Goal: Transaction & Acquisition: Purchase product/service

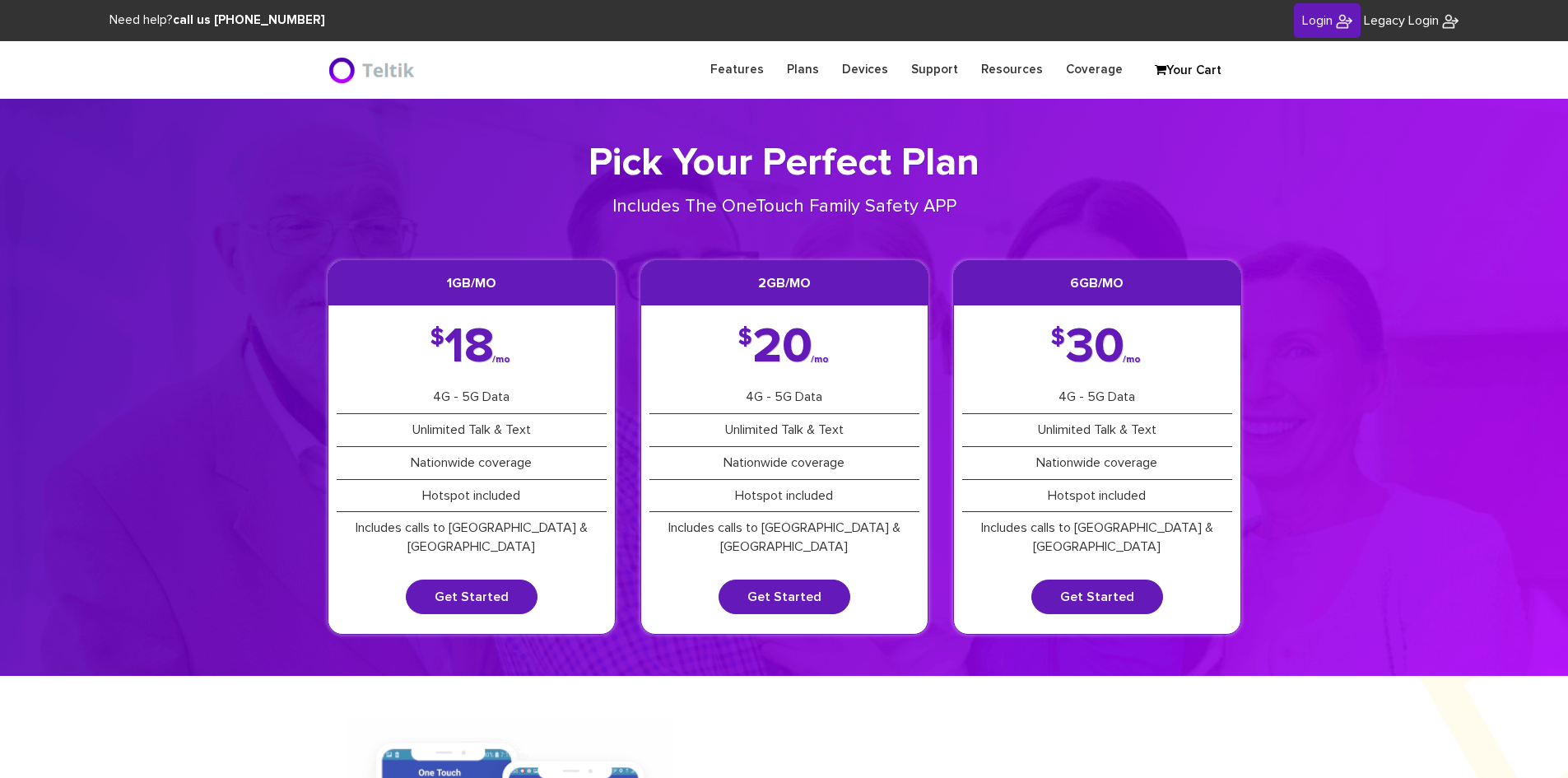
type input "esamuel@safetelecom.net"
click at [1322, 17] on span "Login" at bounding box center [1317, 20] width 30 height 13
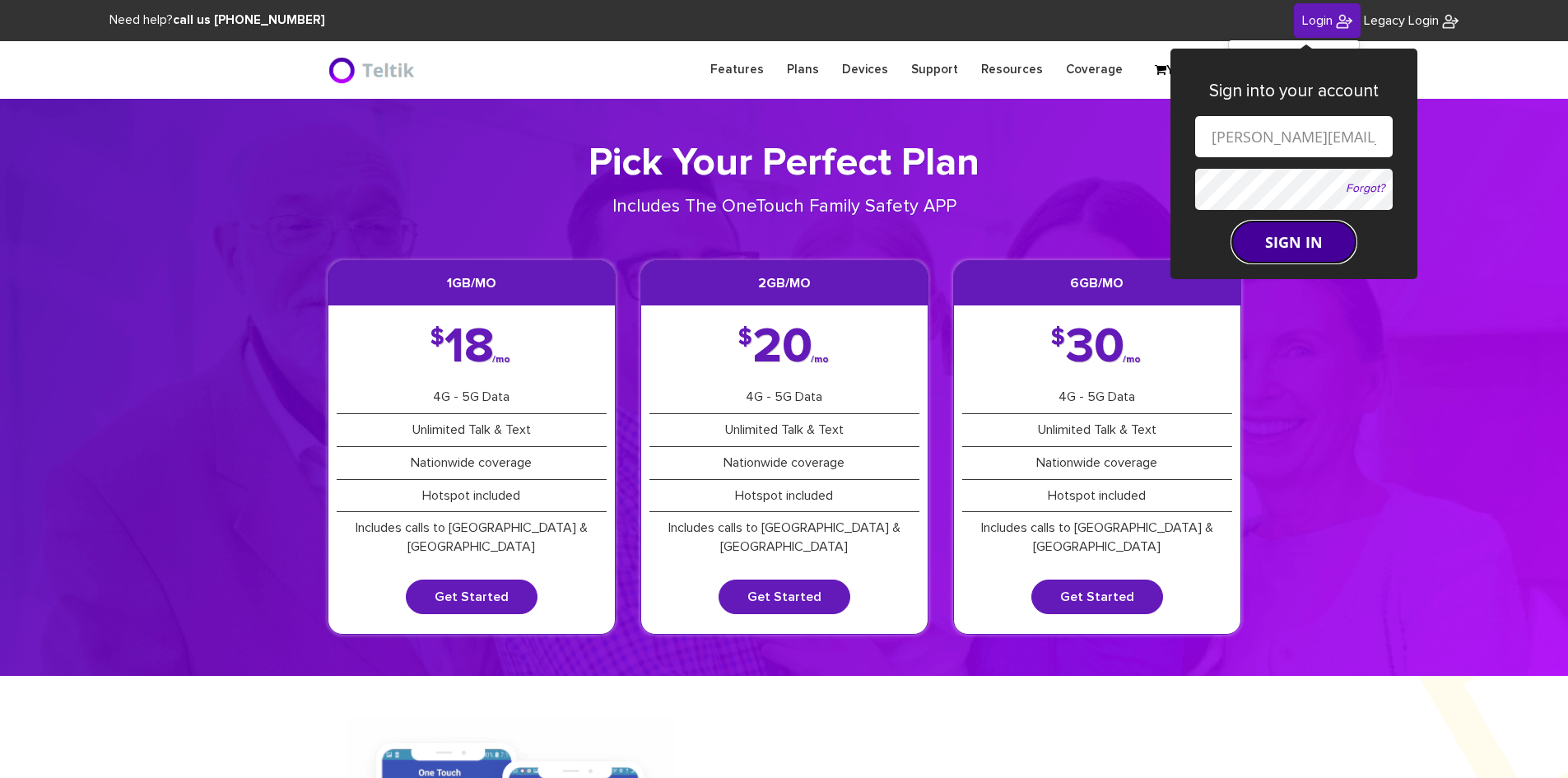
click at [1275, 237] on button "SIGN IN" at bounding box center [1293, 242] width 123 height 41
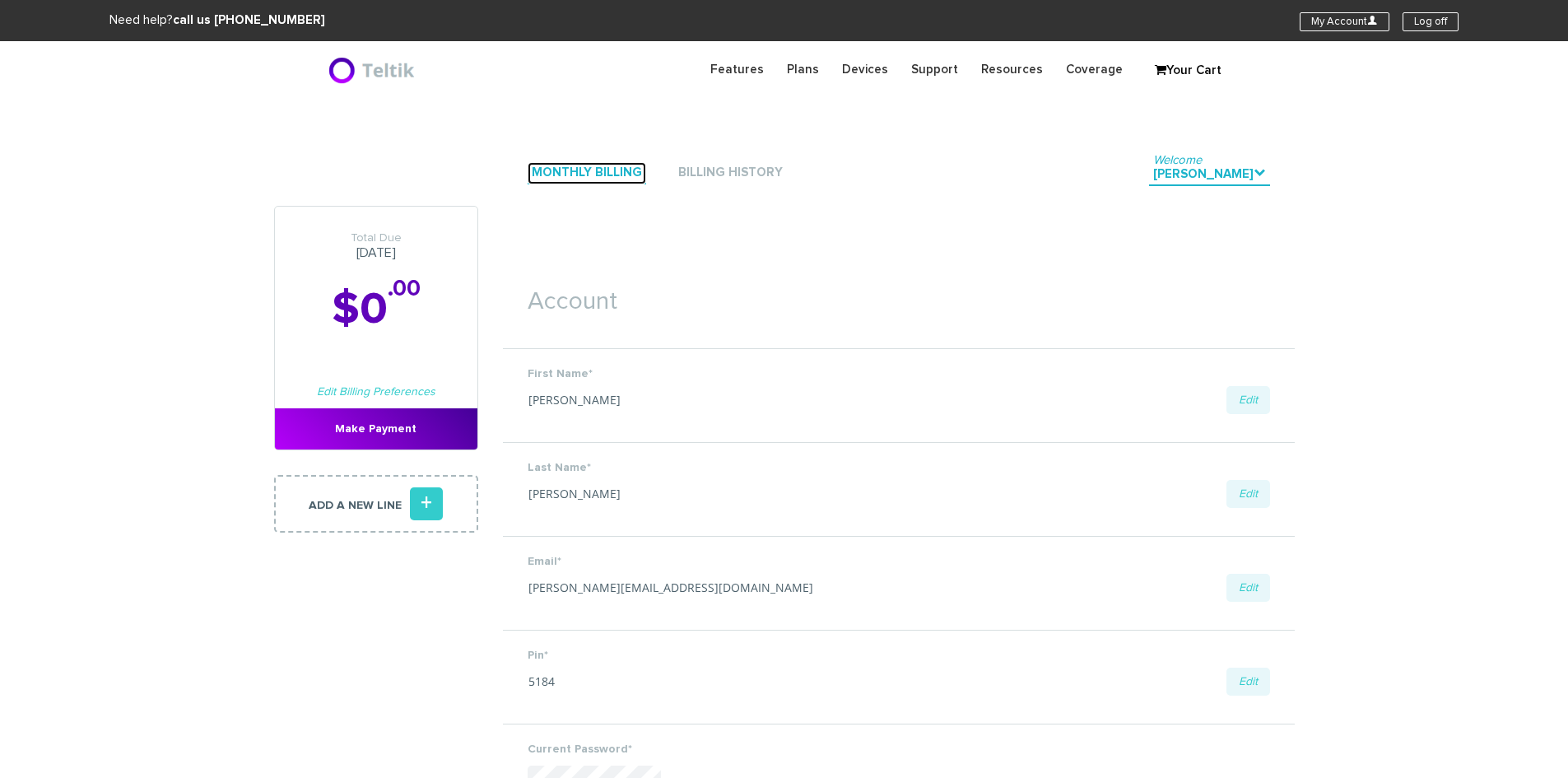
click at [582, 178] on link "Monthly Billing" at bounding box center [587, 173] width 119 height 22
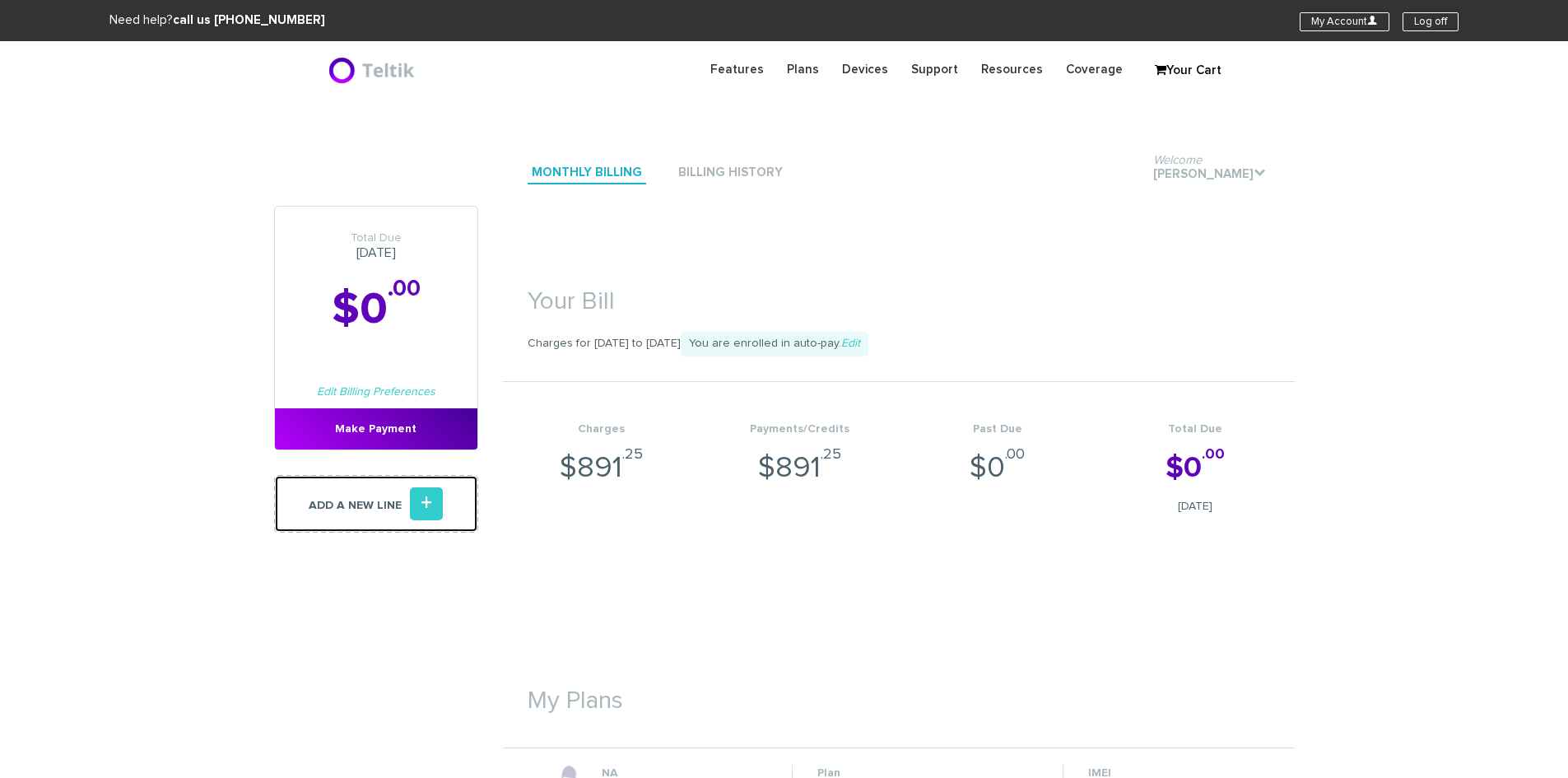
click at [335, 509] on link "Add a new line +" at bounding box center [376, 503] width 204 height 58
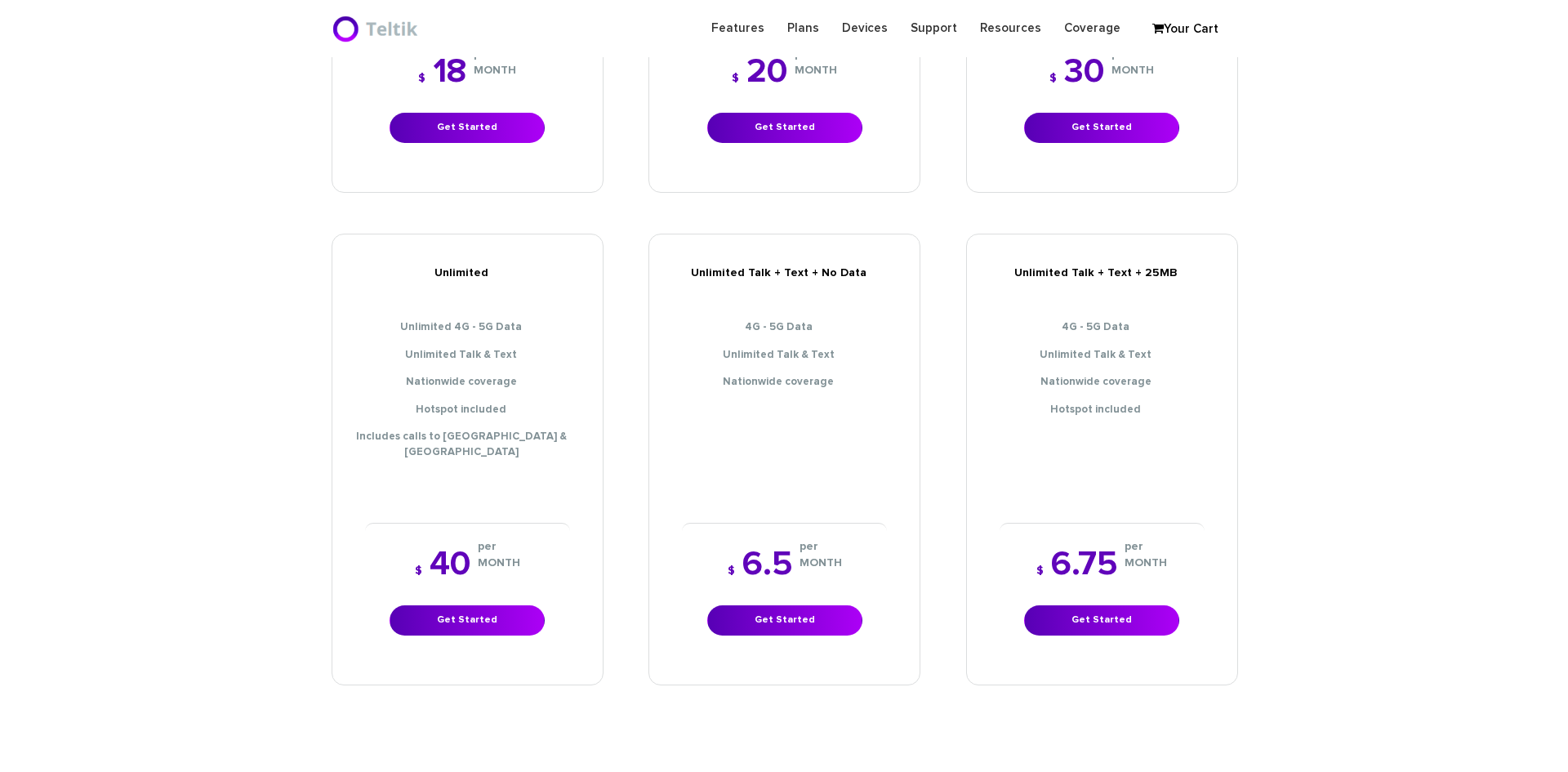
scroll to position [980, 0]
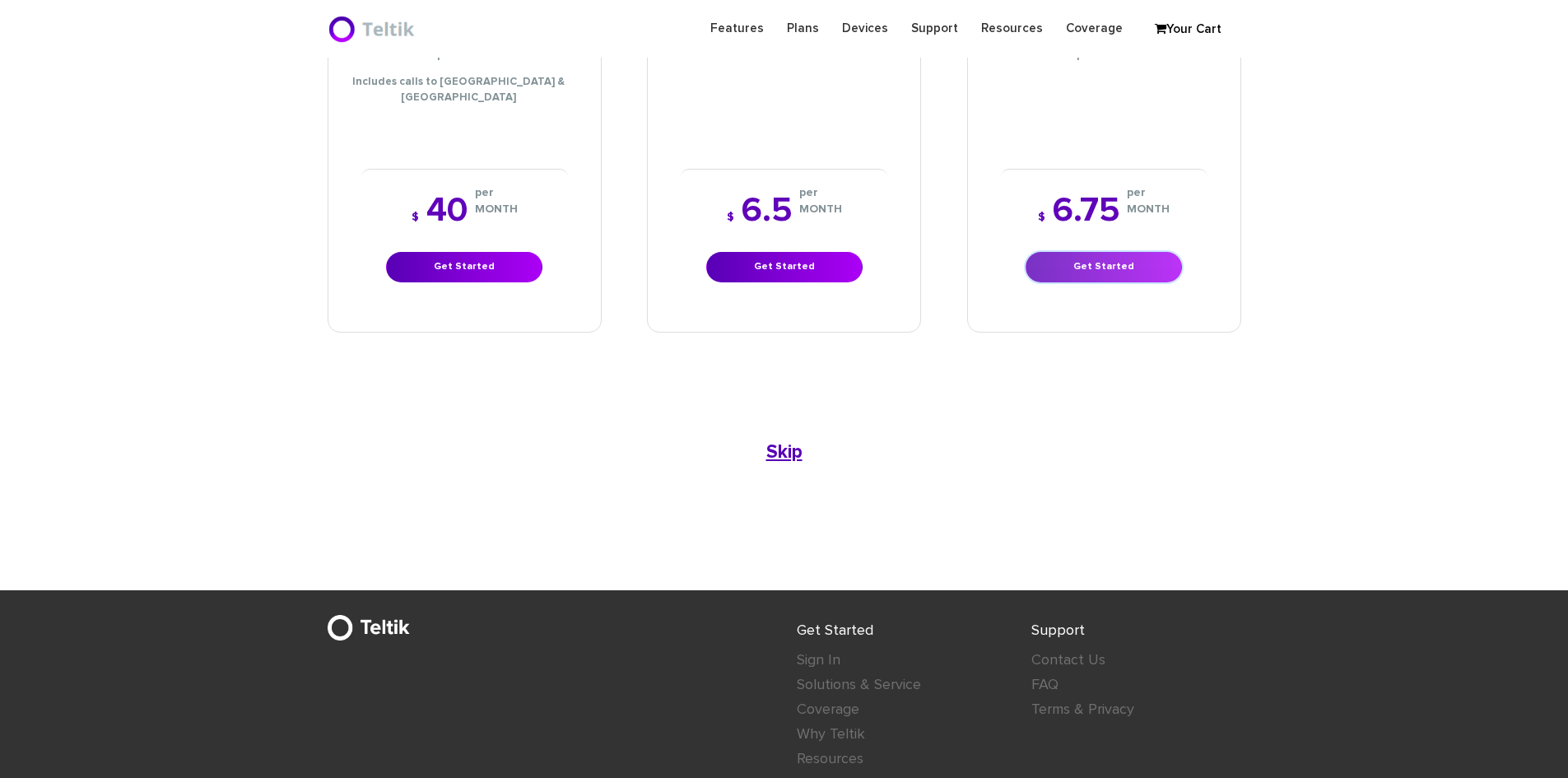
click at [1144, 252] on link "Get Started" at bounding box center [1104, 267] width 156 height 30
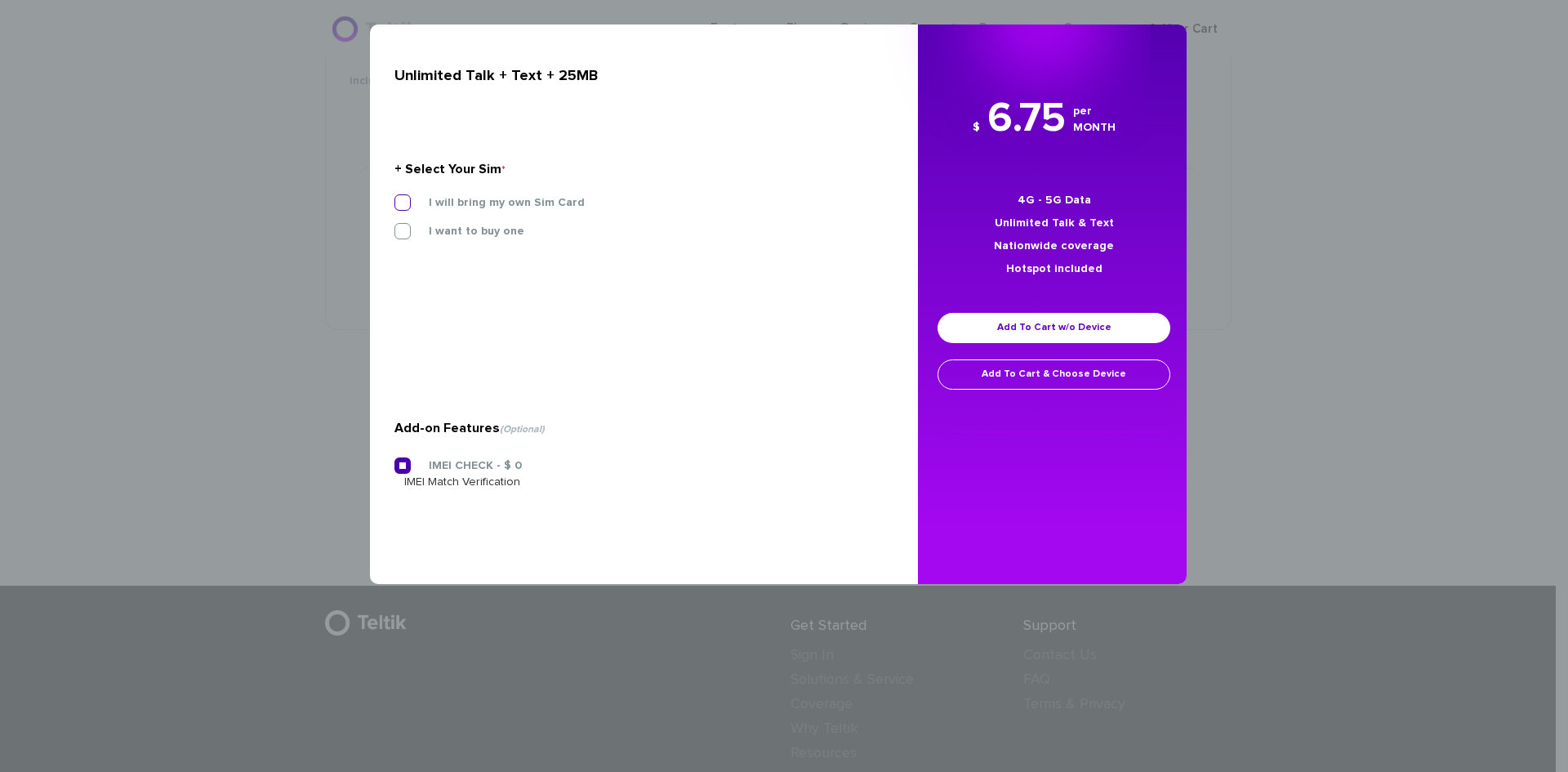
click at [480, 197] on label "I will bring my own Sim Card" at bounding box center [495, 203] width 181 height 15
click at [394, 198] on input "I will bring my own Sim Card" at bounding box center [394, 198] width 0 height 0
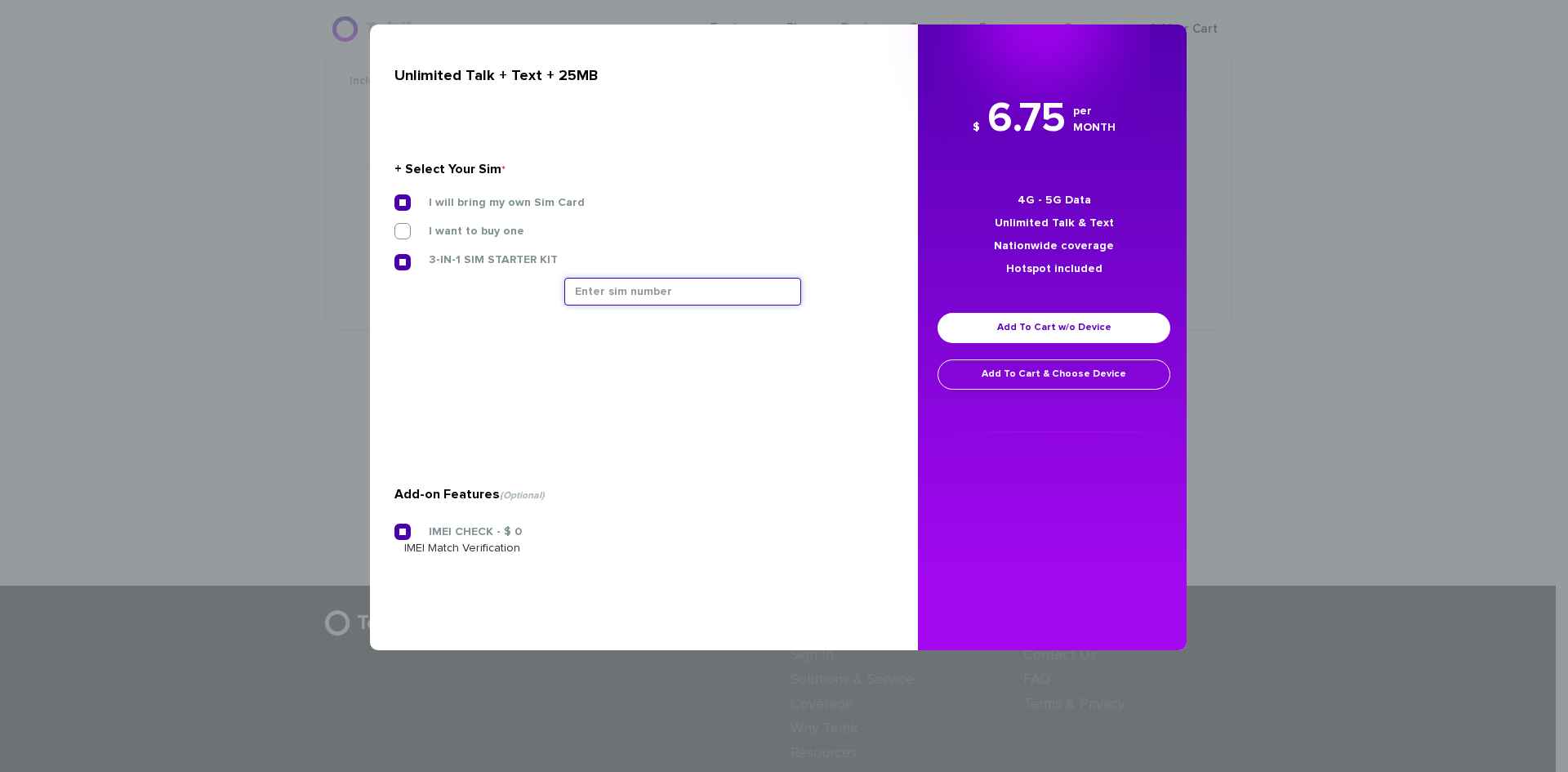
click at [736, 299] on input "text" at bounding box center [682, 291] width 236 height 27
type input "8901240357129197294"
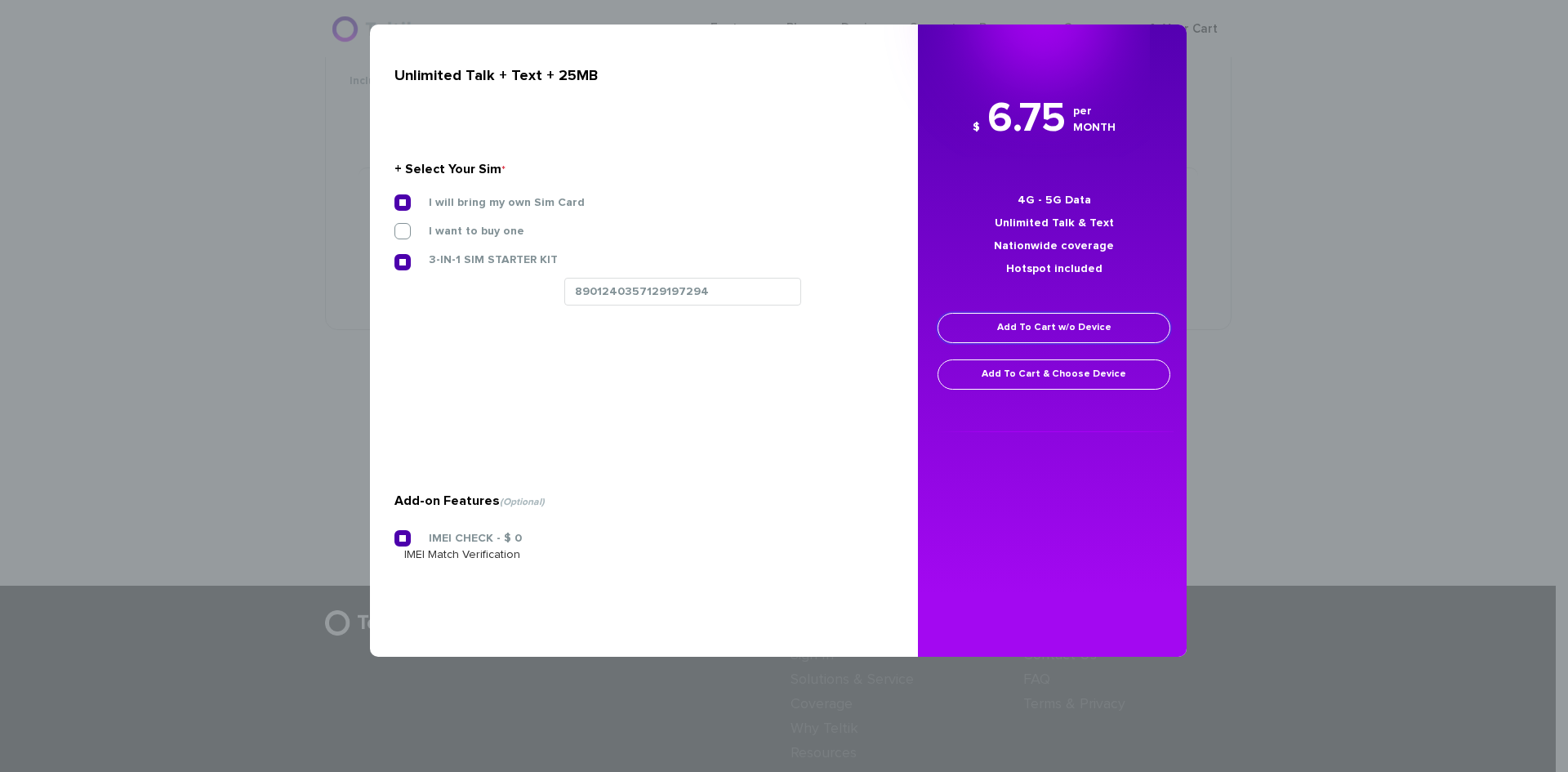
click at [1039, 324] on link "Add To Cart w/o Device" at bounding box center [1053, 328] width 233 height 30
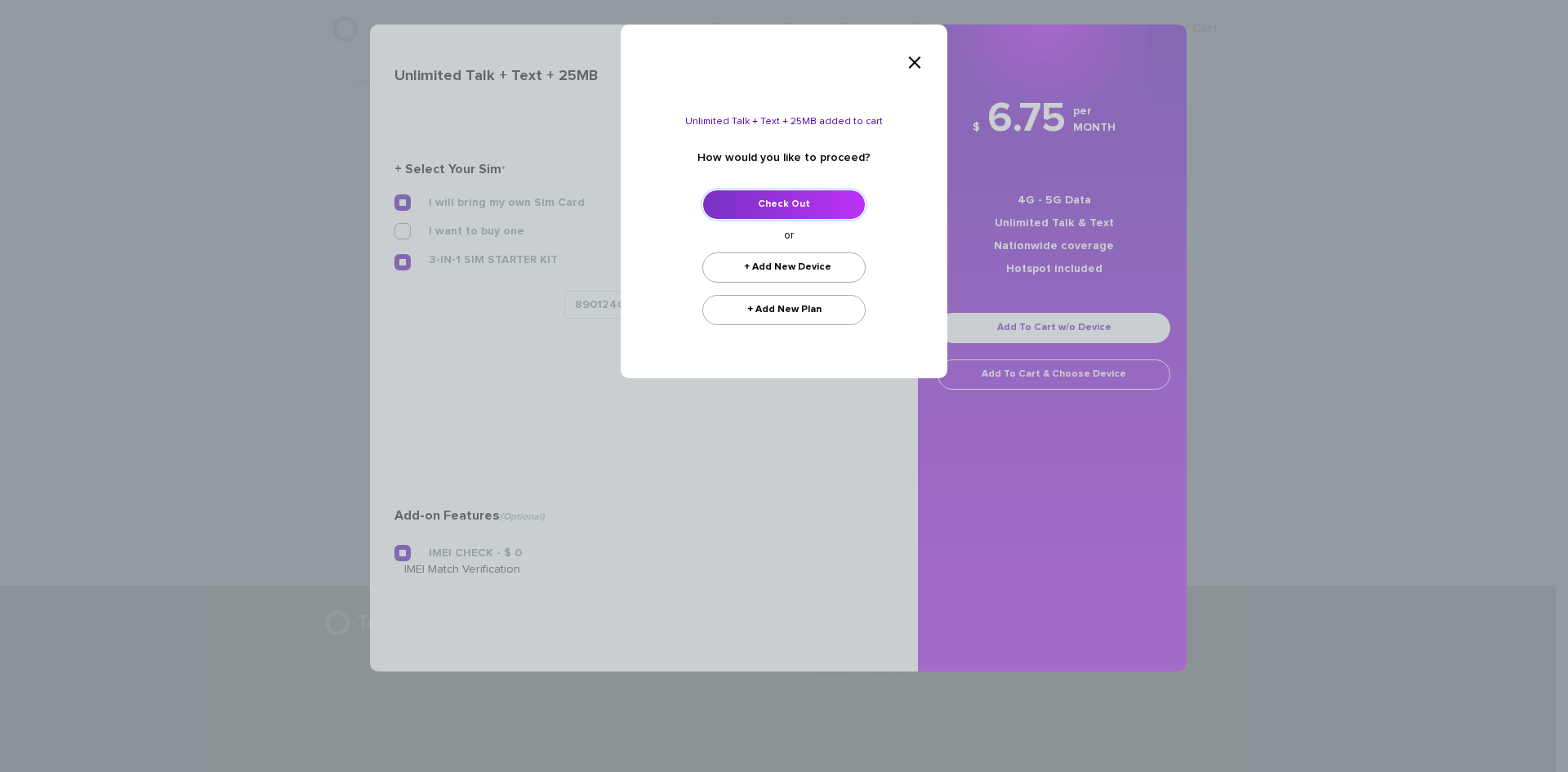
click at [827, 206] on link "Check Out" at bounding box center [784, 204] width 163 height 30
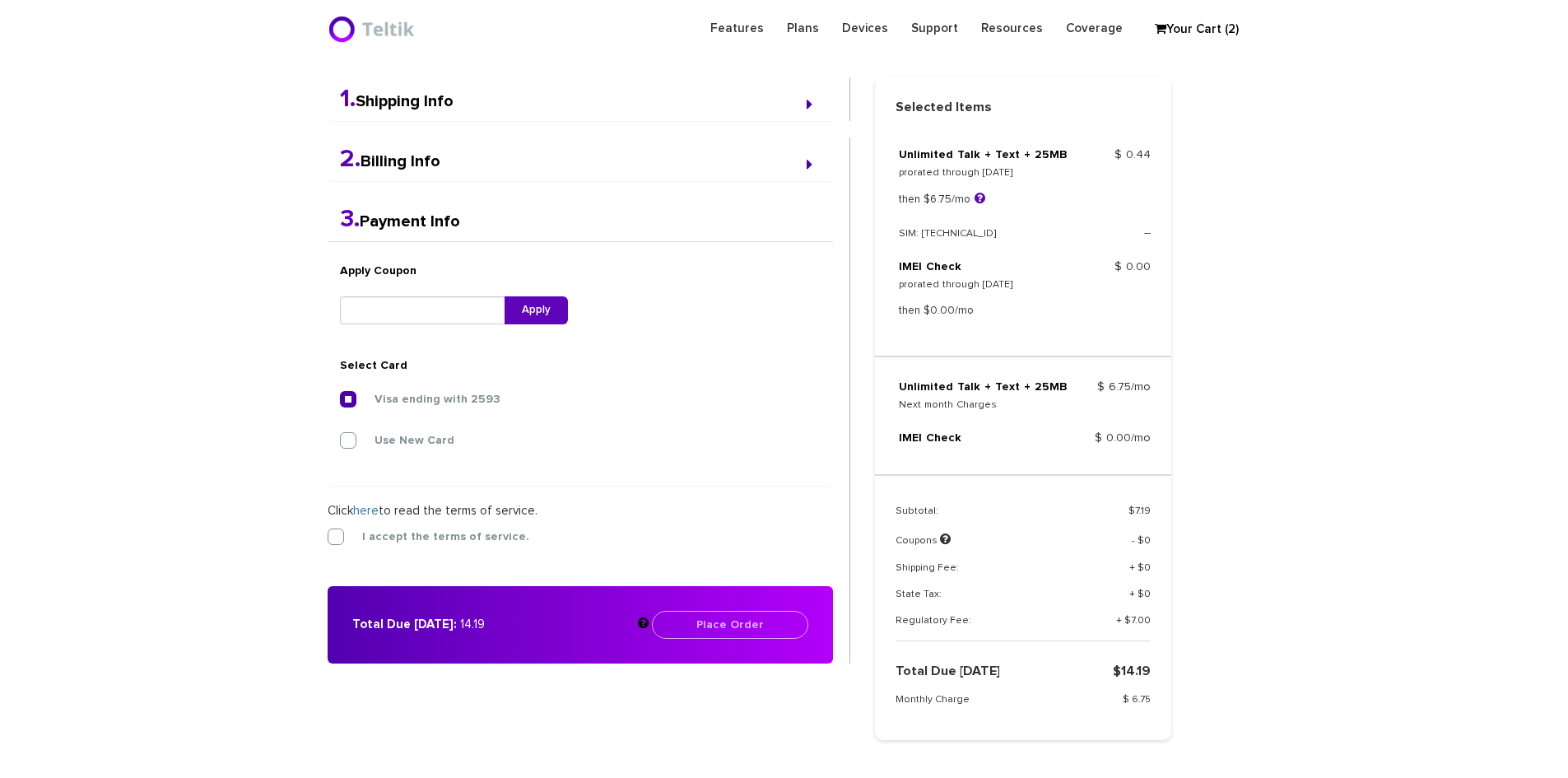
scroll to position [429, 0]
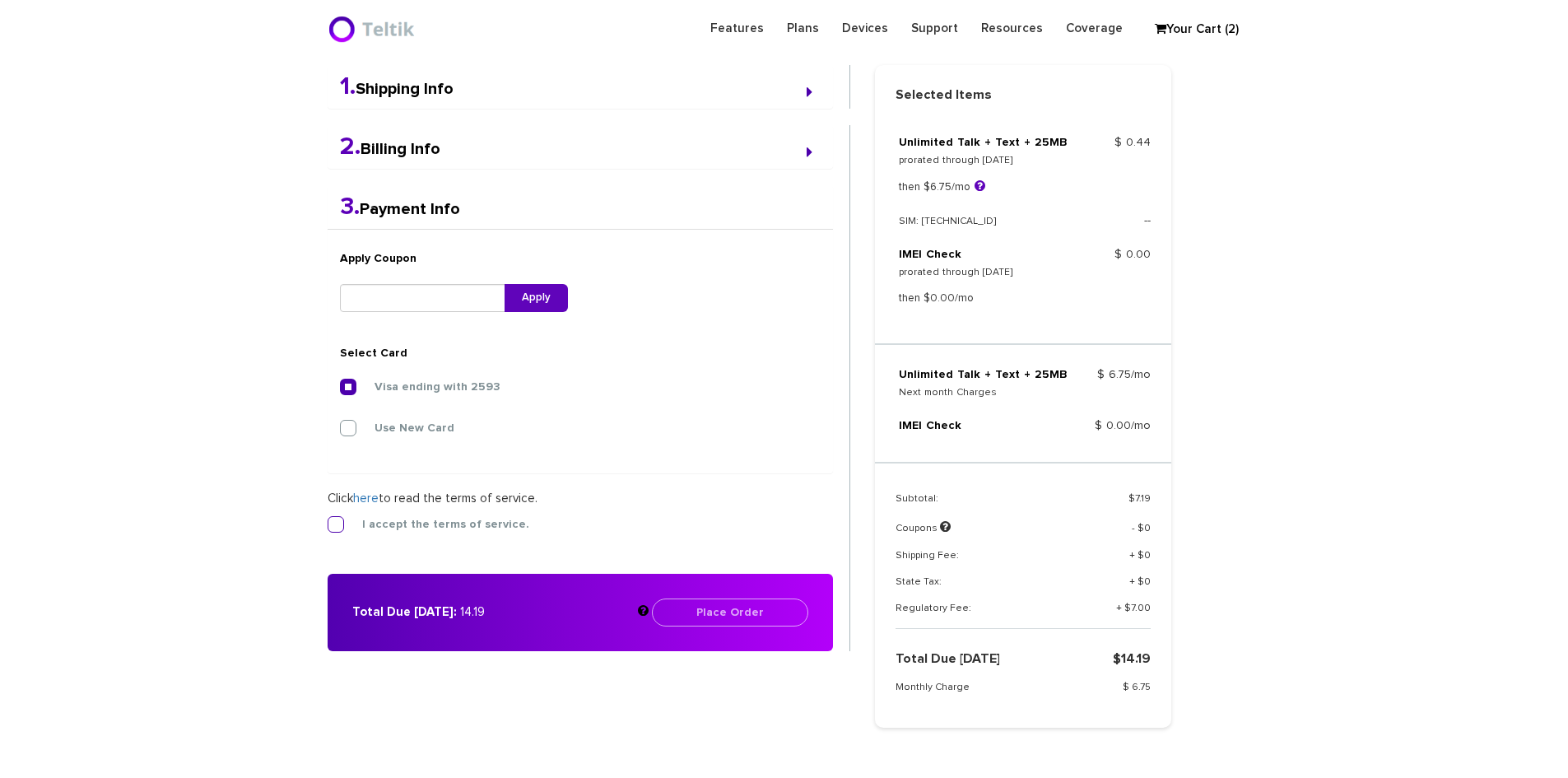
click at [378, 522] on label "I accept the terms of service." at bounding box center [433, 524] width 191 height 15
click at [327, 520] on input "I accept the terms of service." at bounding box center [327, 520] width 0 height 0
click at [755, 615] on button "Place Order" at bounding box center [730, 612] width 156 height 28
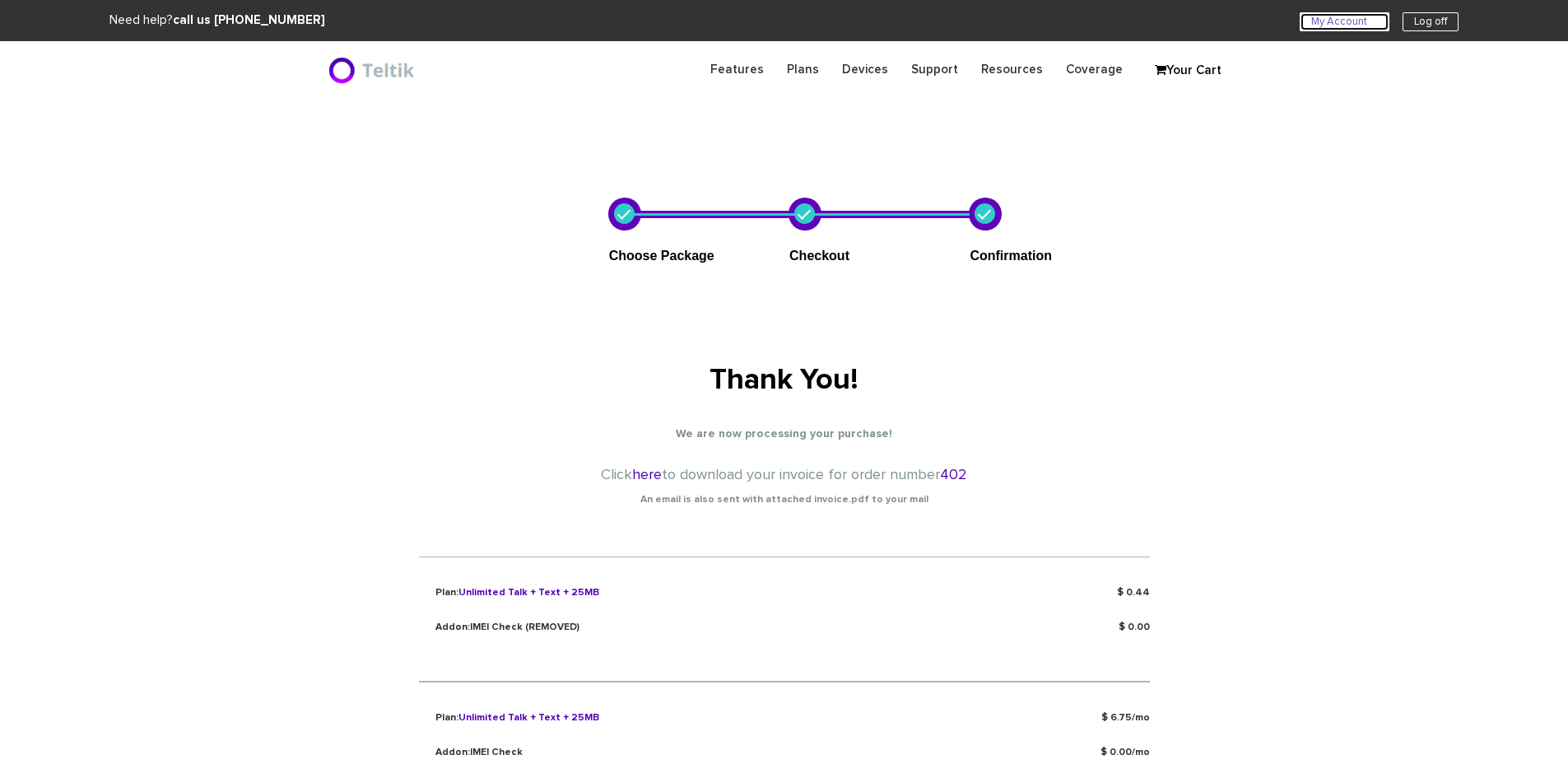
click at [1363, 19] on link "My Account U" at bounding box center [1345, 21] width 90 height 19
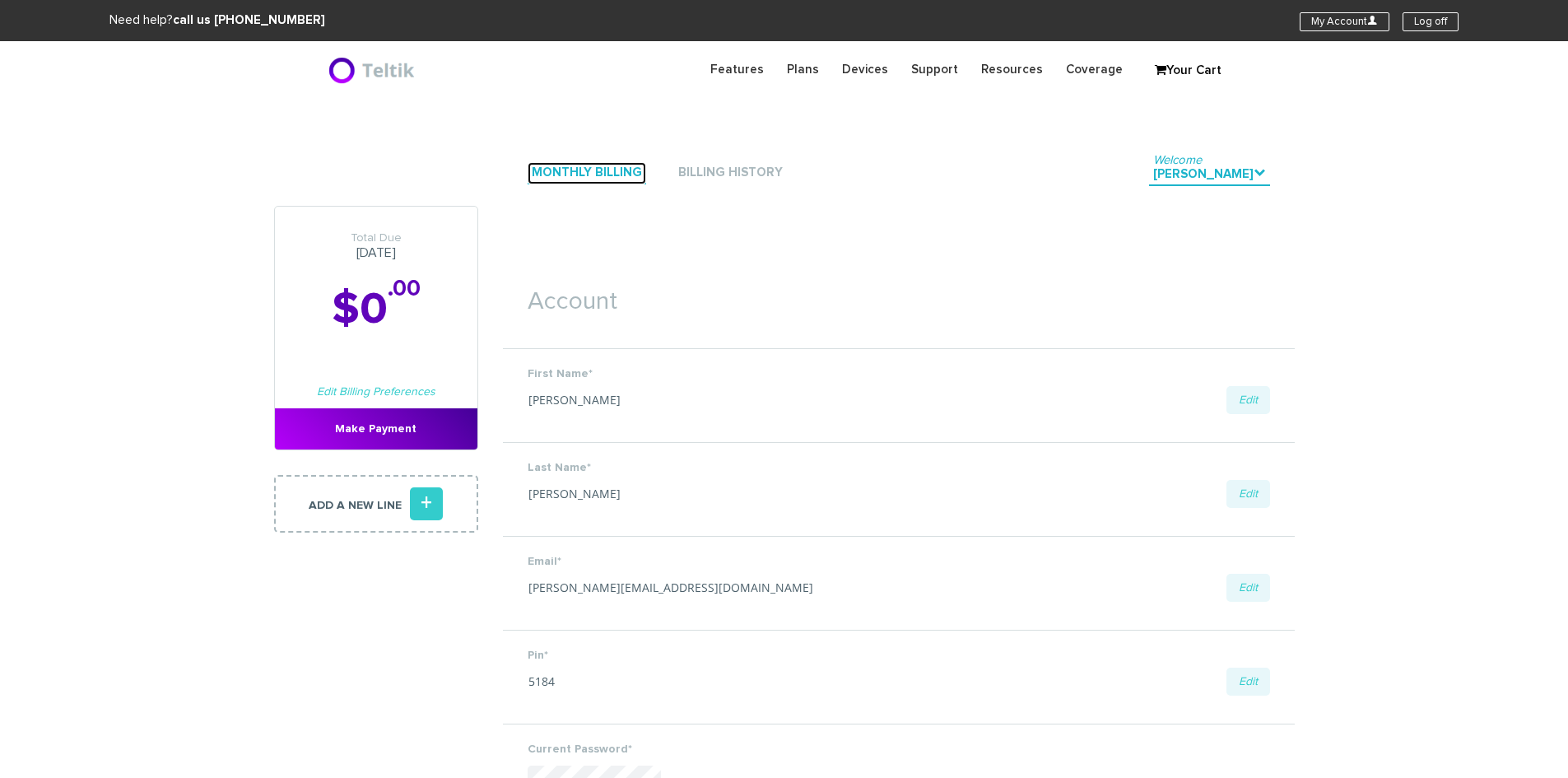
click at [580, 177] on link "Monthly Billing" at bounding box center [587, 173] width 119 height 22
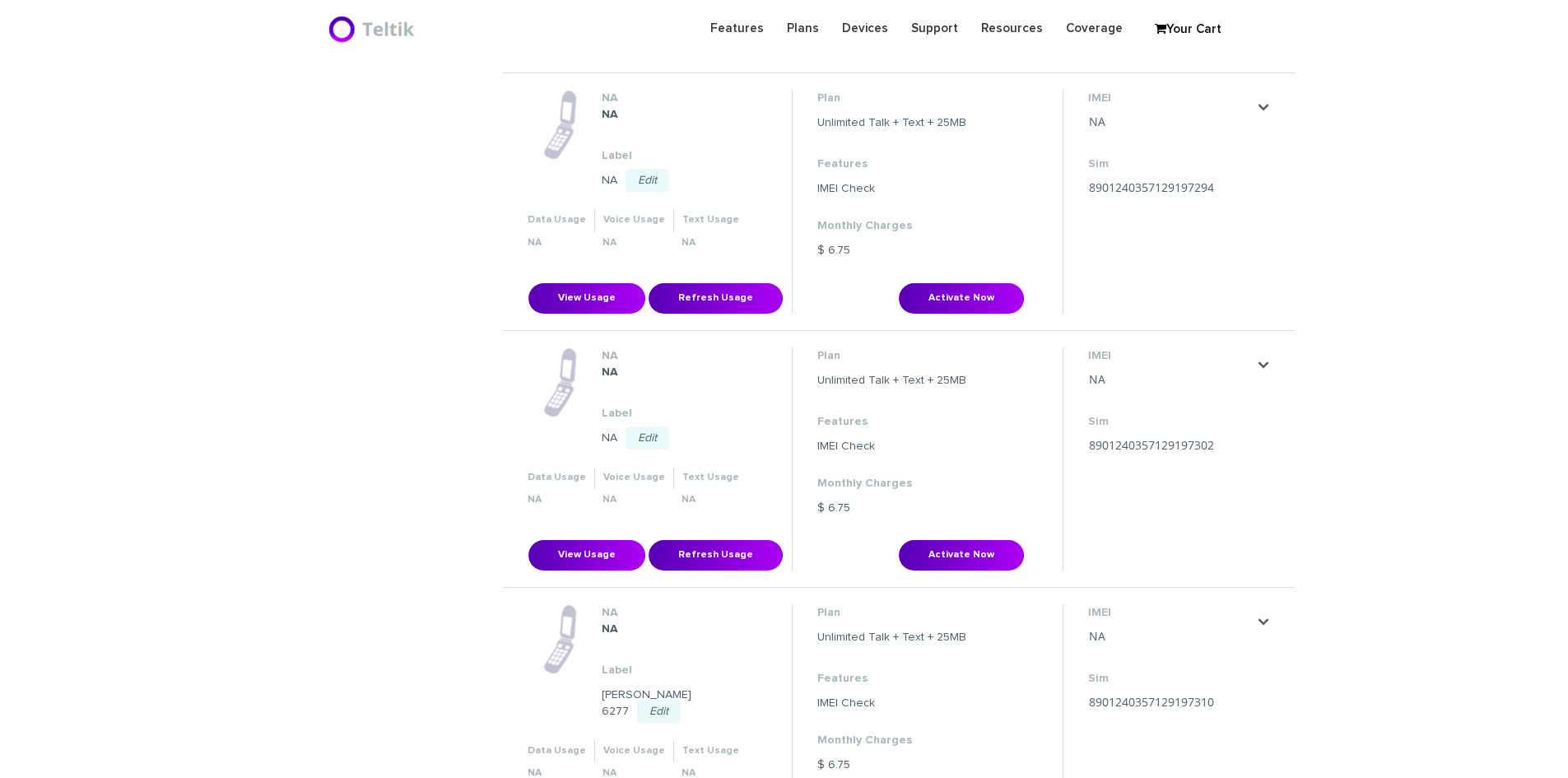
scroll to position [576, 0]
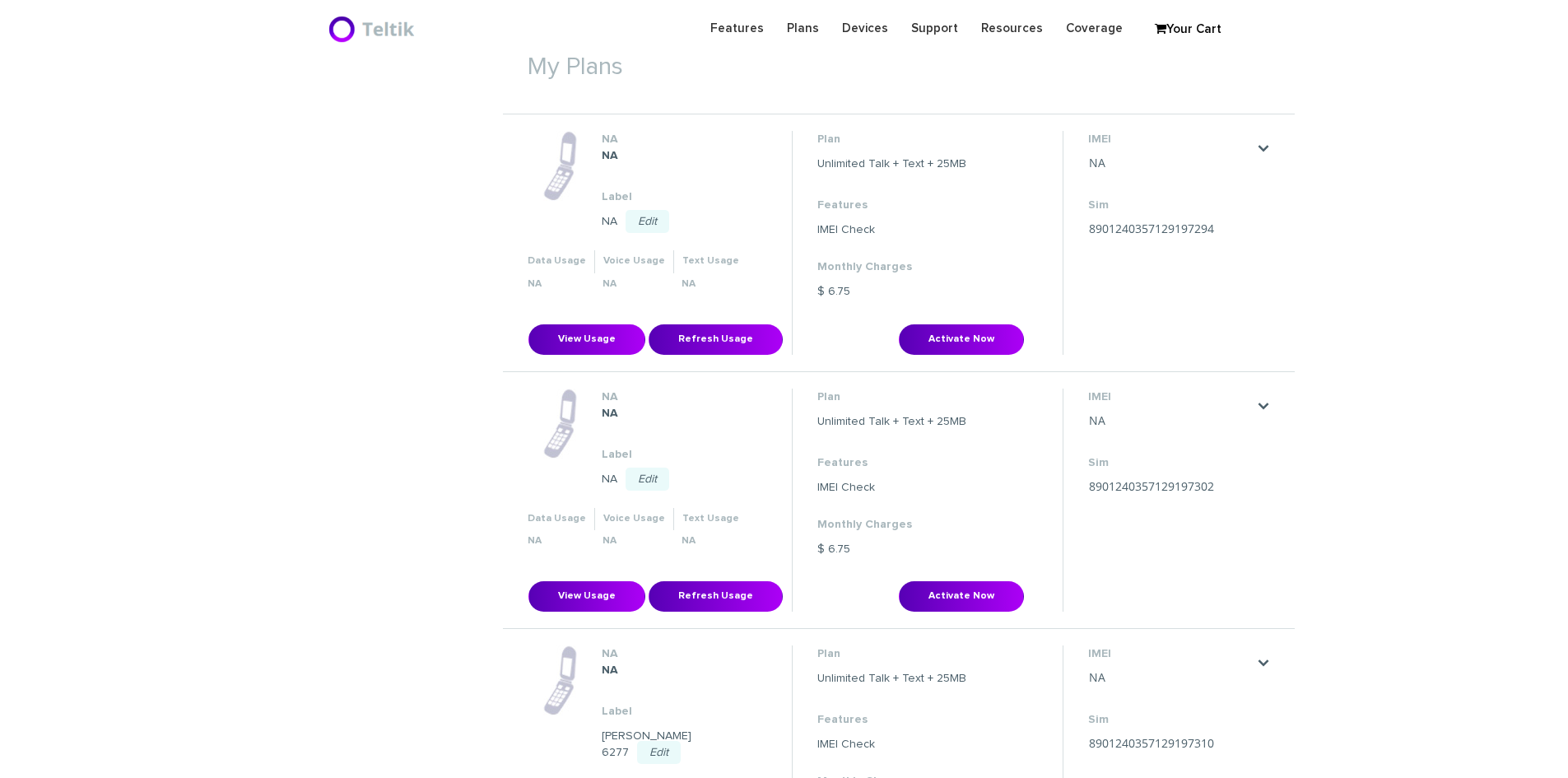
click at [646, 217] on link "Edit" at bounding box center [647, 221] width 43 height 23
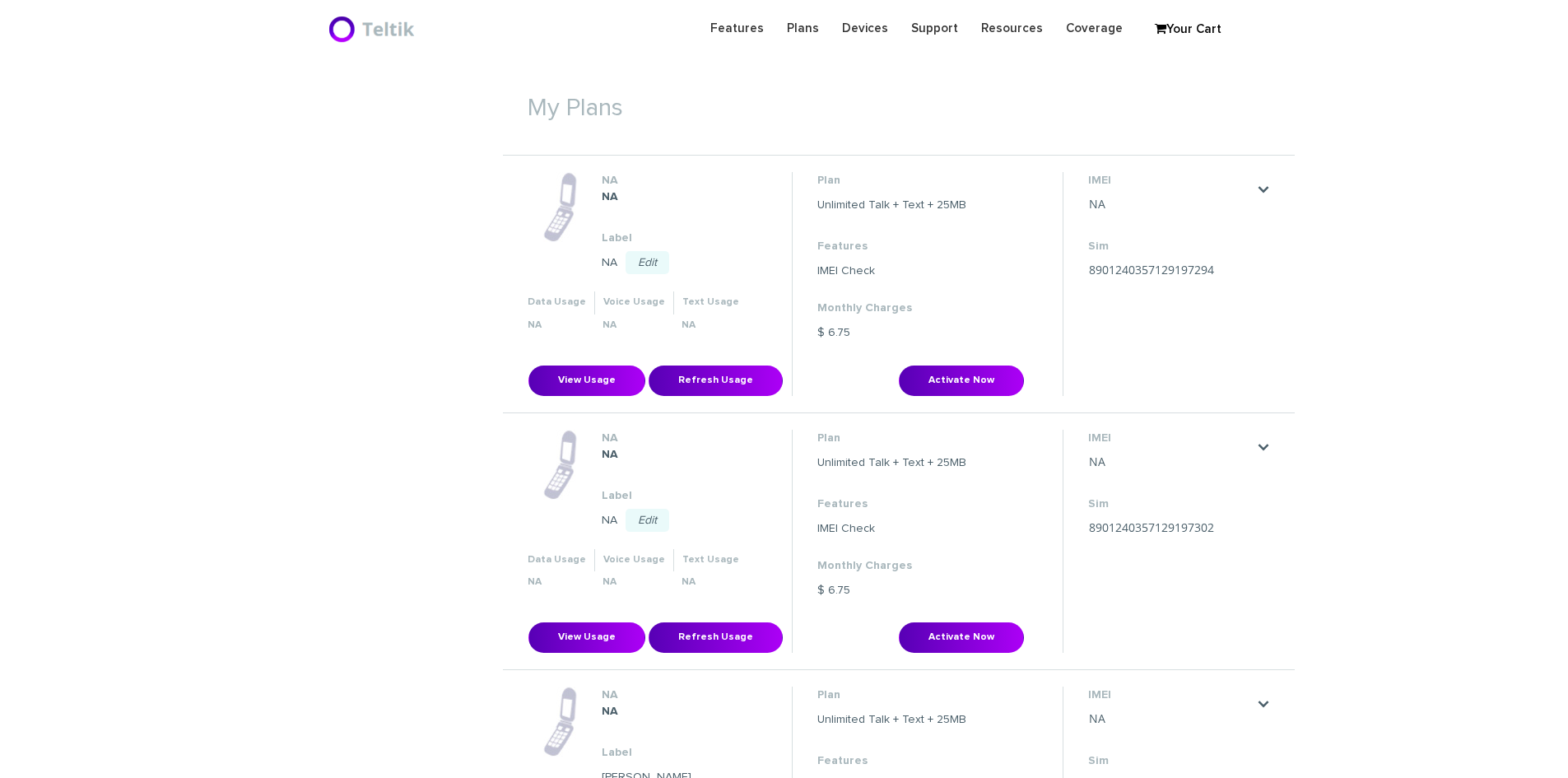
scroll to position [494, 0]
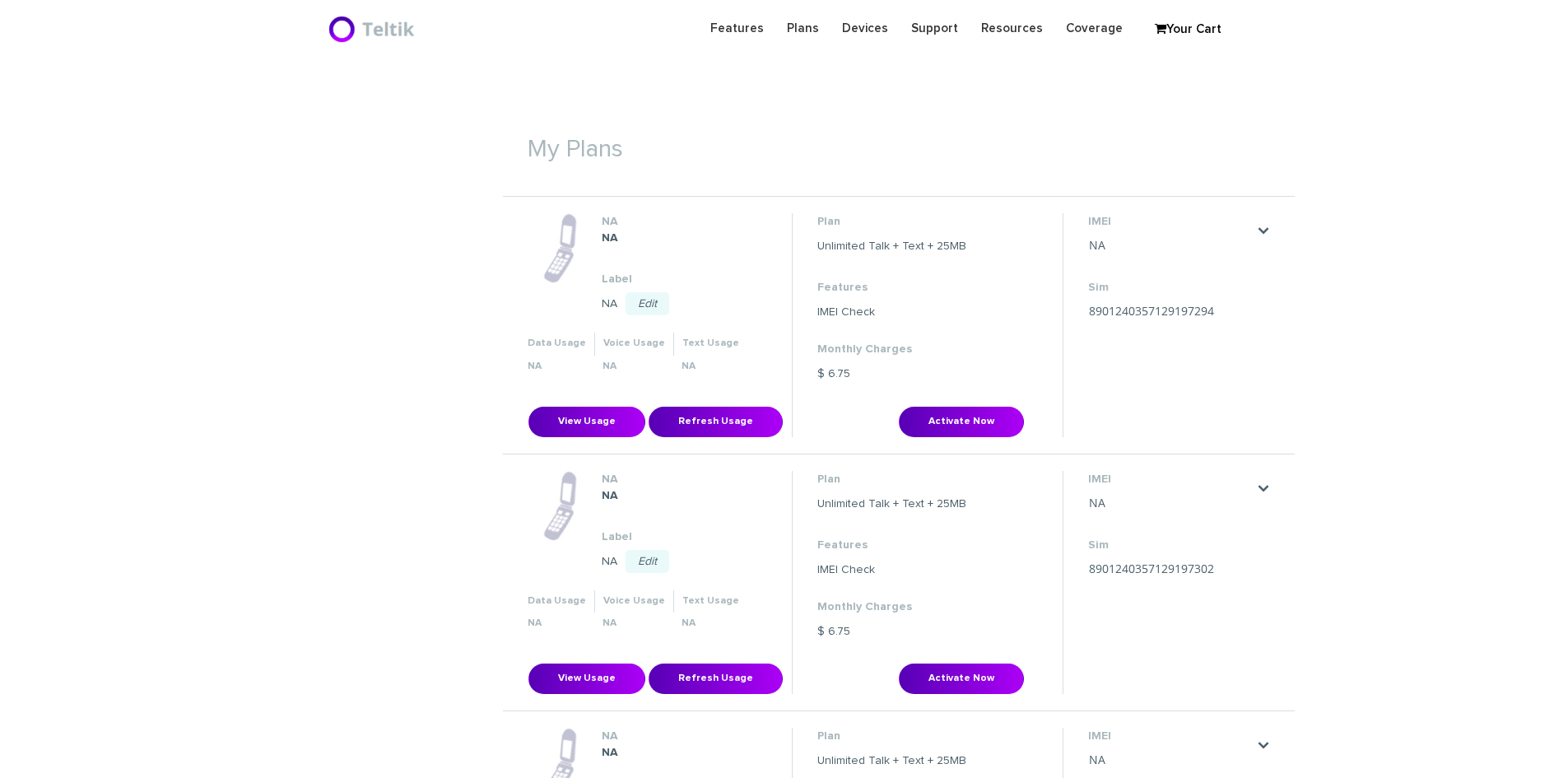
click at [649, 303] on link "Edit" at bounding box center [647, 303] width 43 height 23
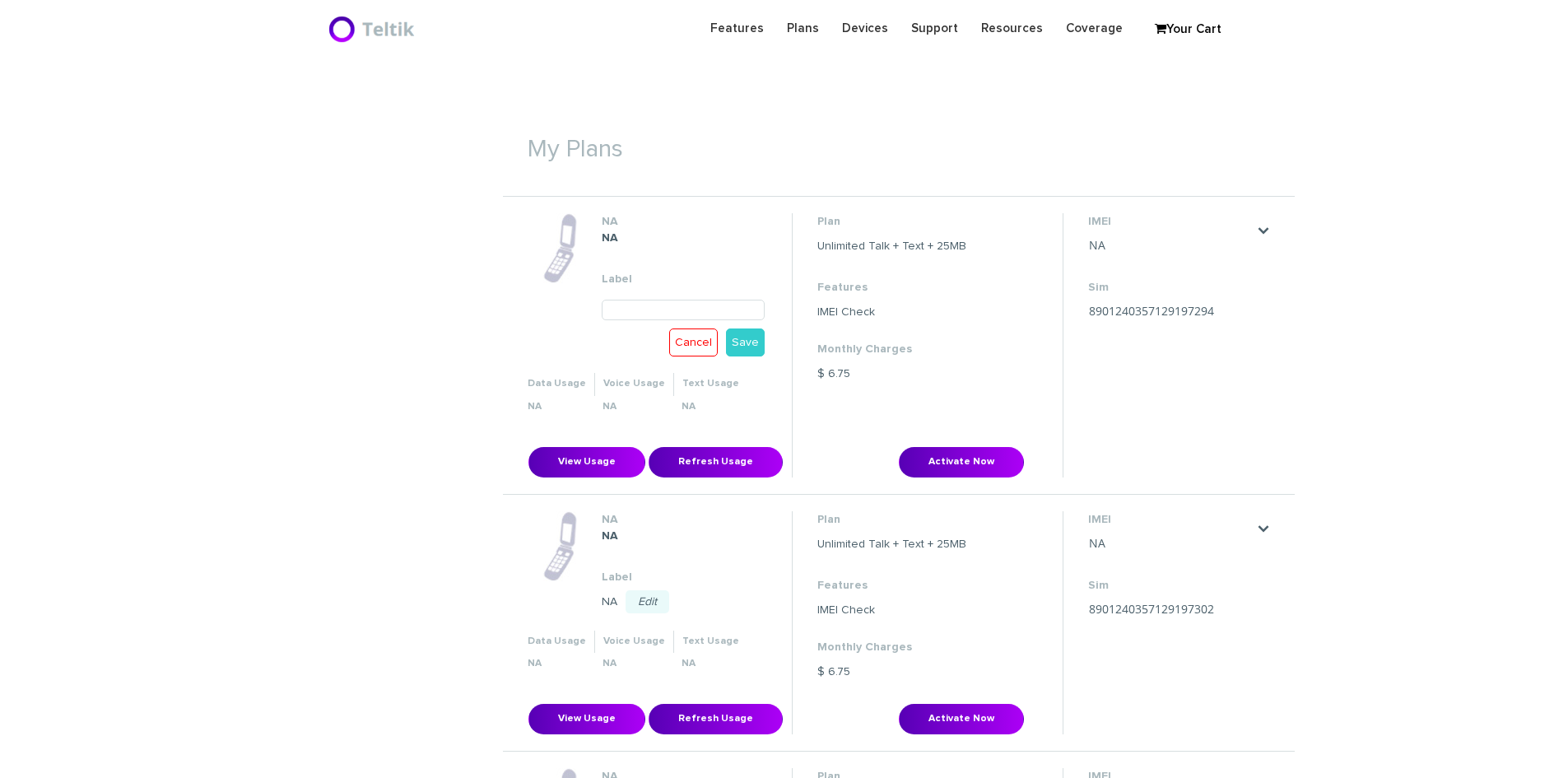
click at [613, 311] on input "text" at bounding box center [683, 310] width 164 height 20
type input "[PERSON_NAME] 6330"
click at [762, 341] on link "Save" at bounding box center [745, 342] width 39 height 28
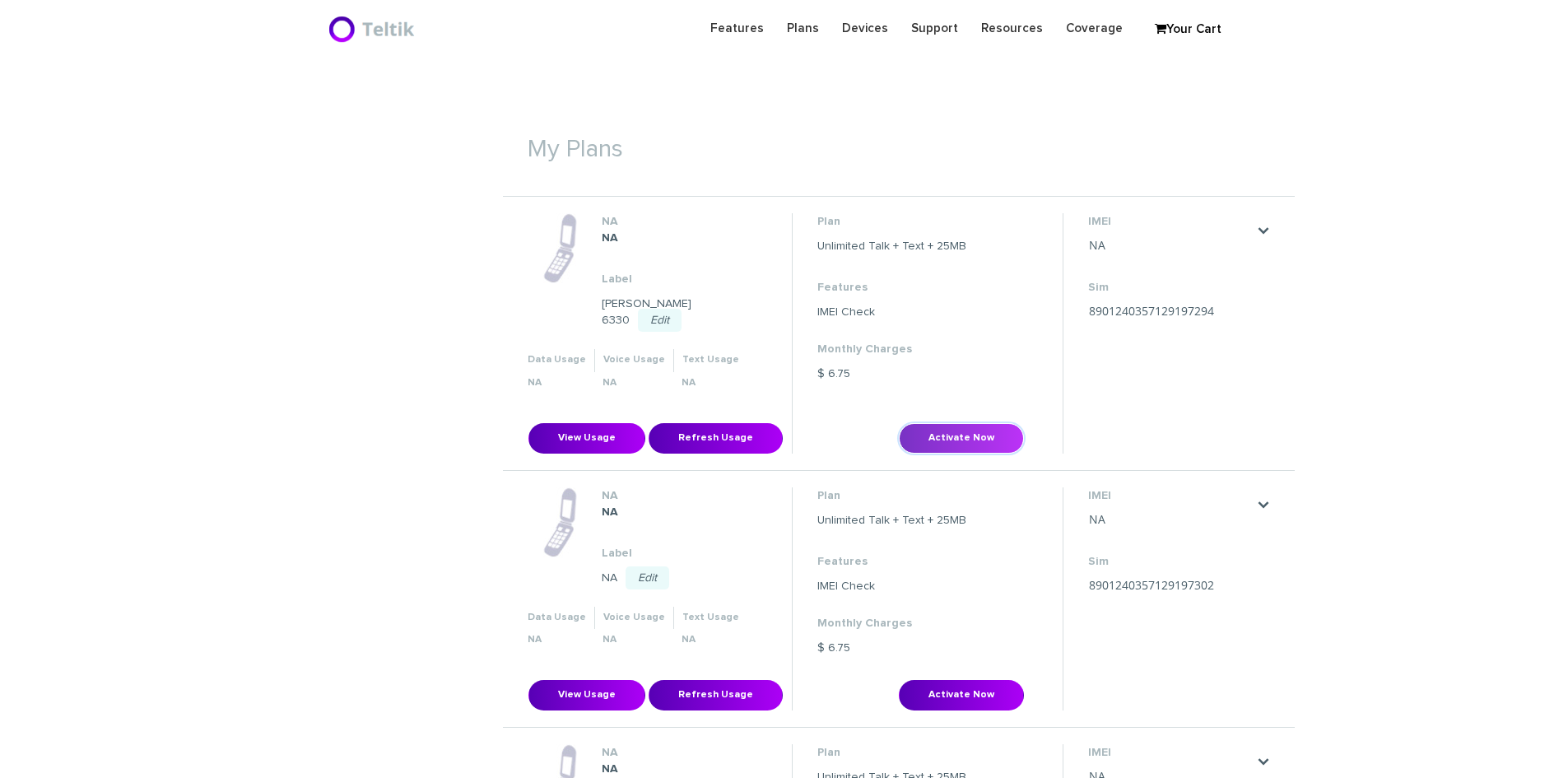
click at [927, 423] on button "Activate Now" at bounding box center [961, 438] width 125 height 30
type input "8901240357129197294"
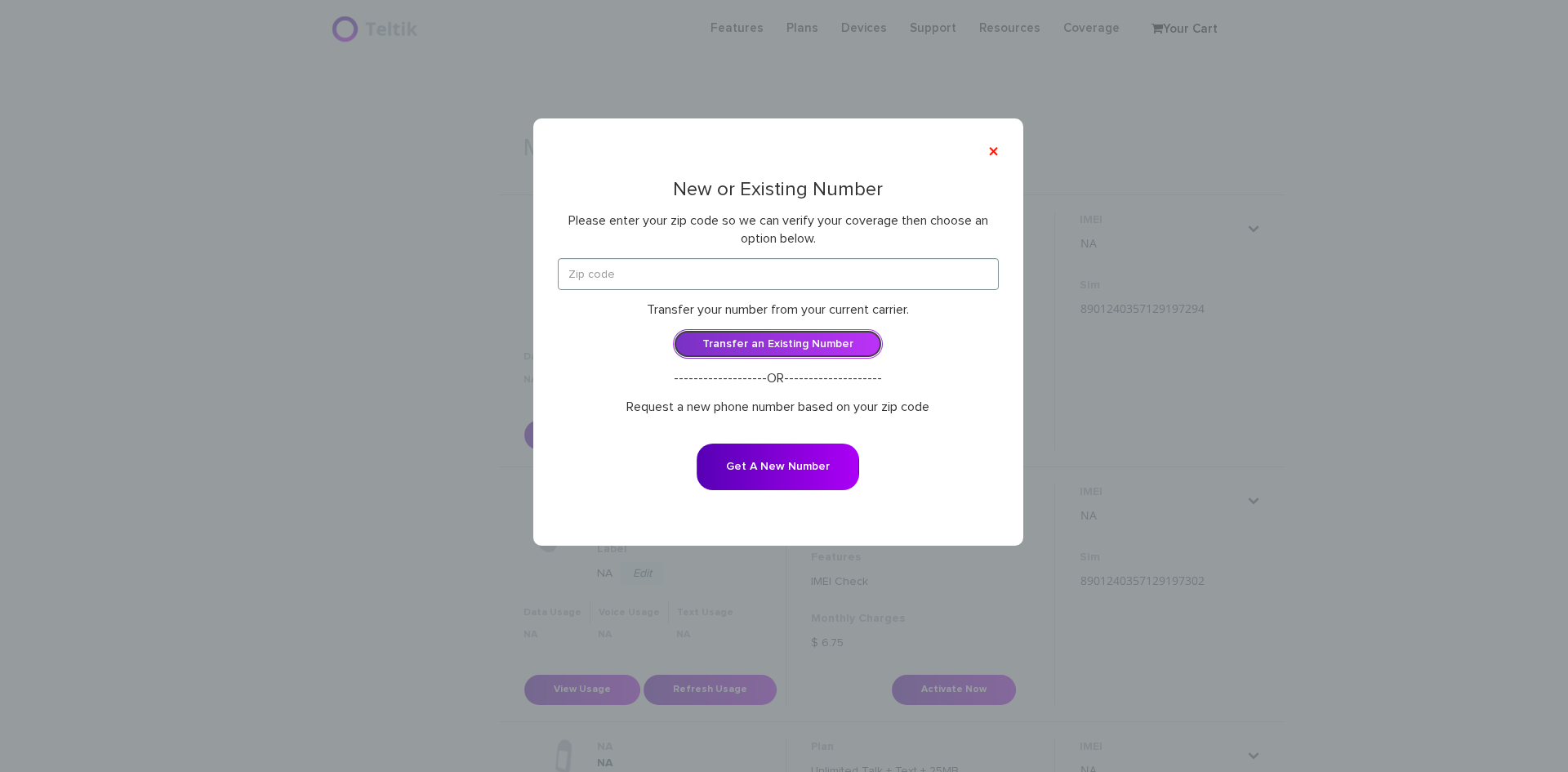
click at [732, 347] on link "Transfer an Existing Number" at bounding box center [778, 344] width 210 height 29
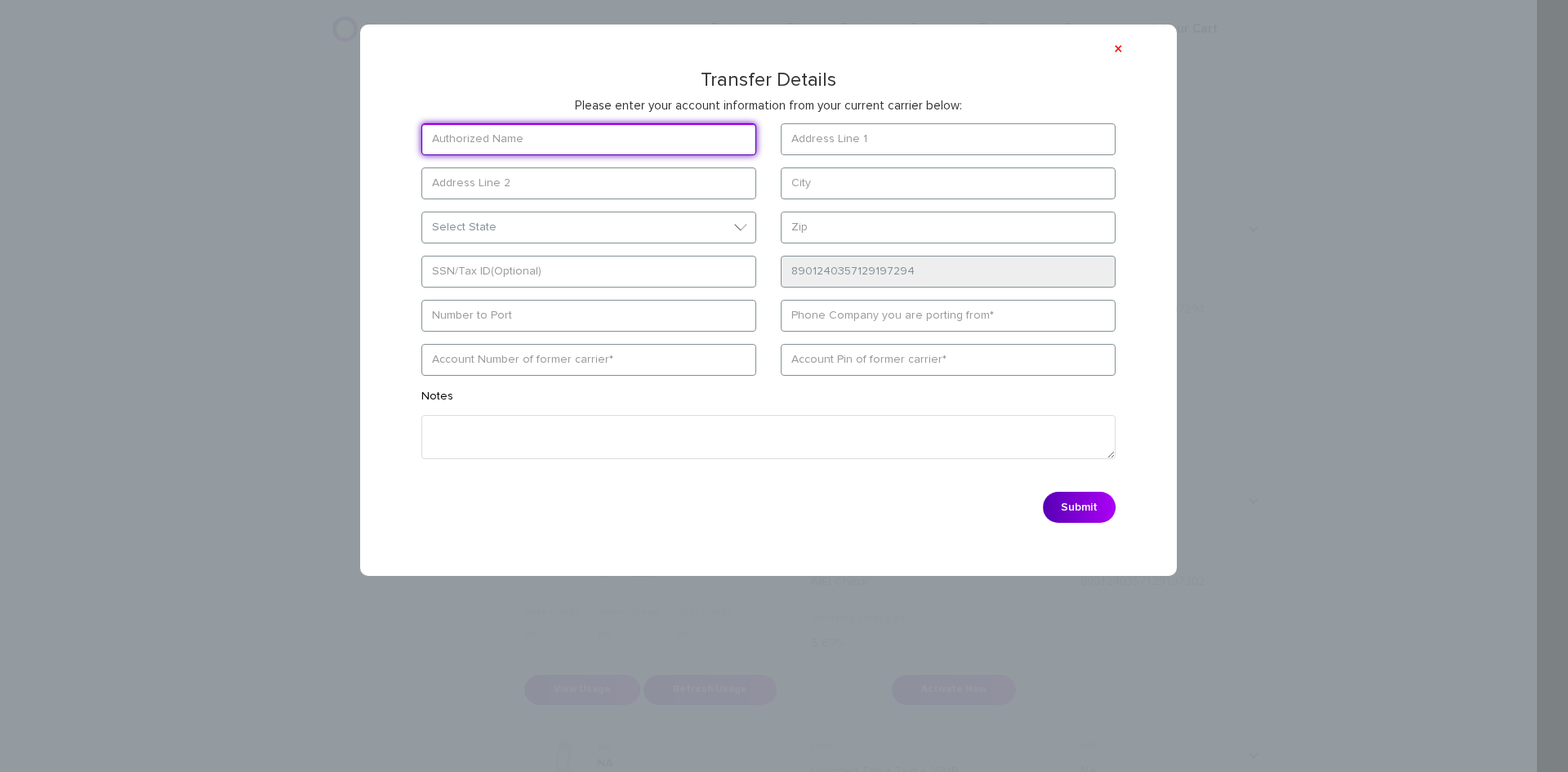
click at [497, 135] on input "text" at bounding box center [589, 139] width 335 height 32
type input "[PERSON_NAME]"
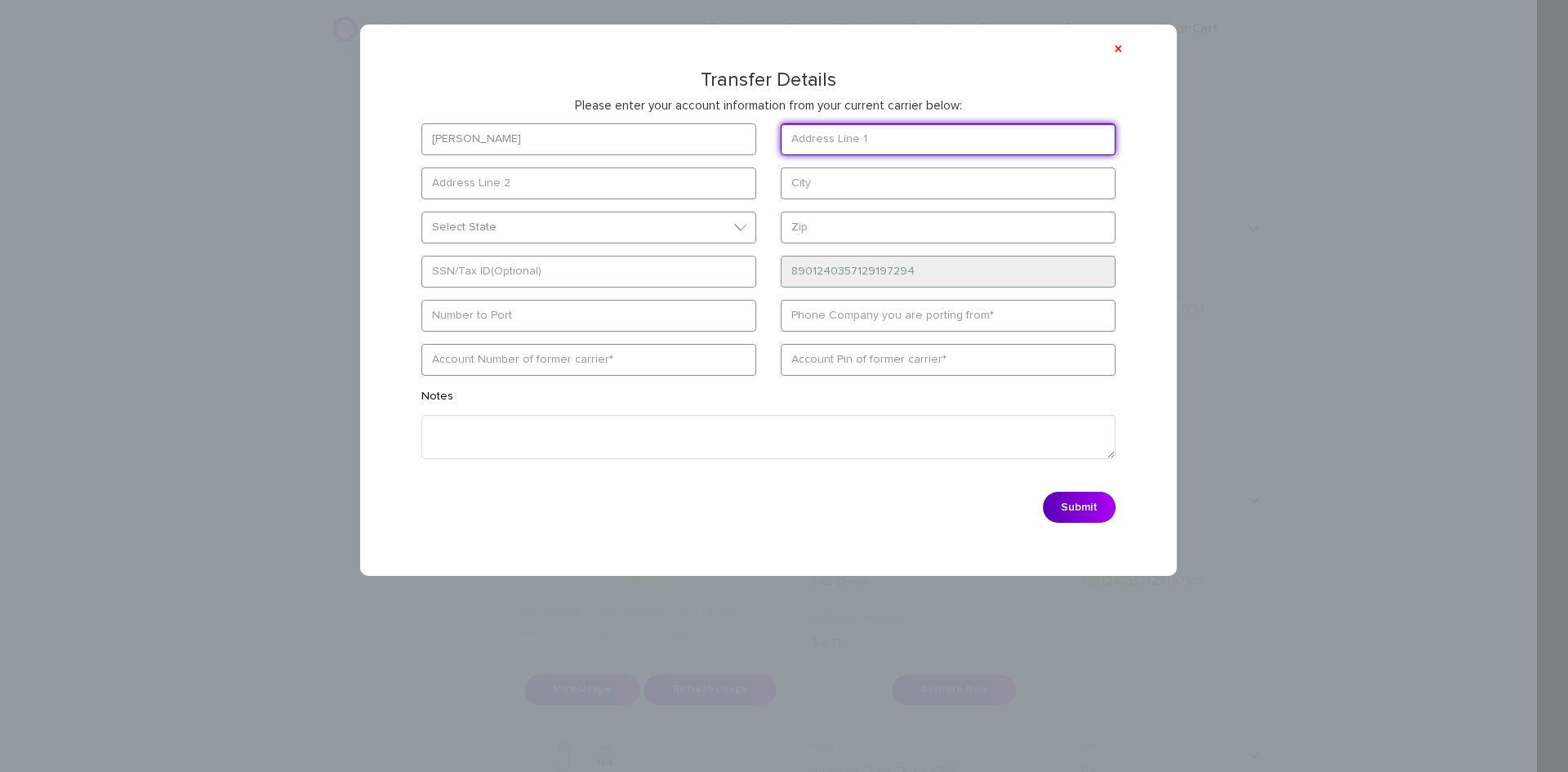
click at [846, 151] on input "text" at bounding box center [947, 139] width 335 height 32
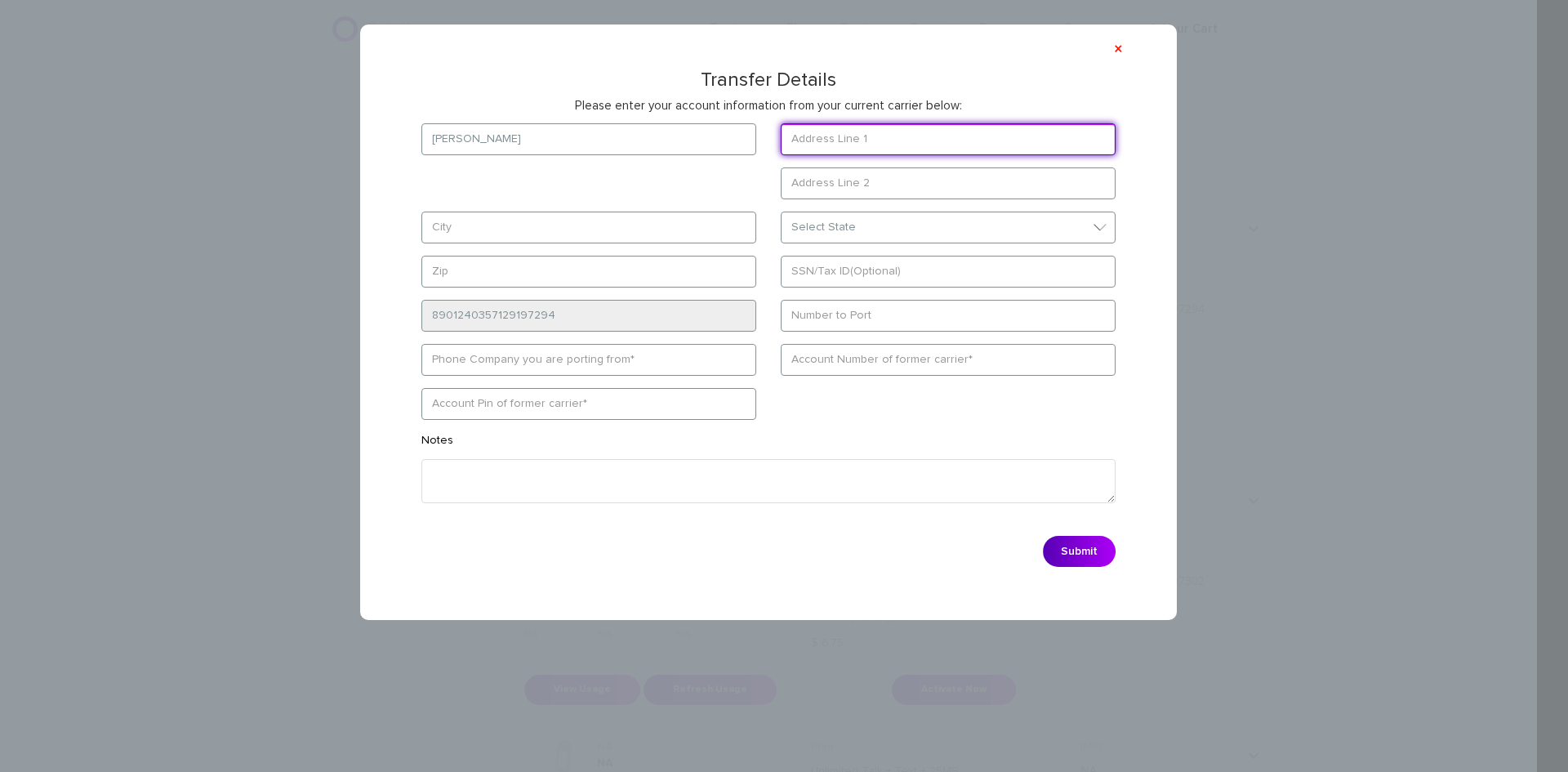
click at [863, 139] on input "text" at bounding box center [947, 139] width 335 height 32
paste input "6819 Winding Rose Trail"
type input "6819 Winding Rose Trail"
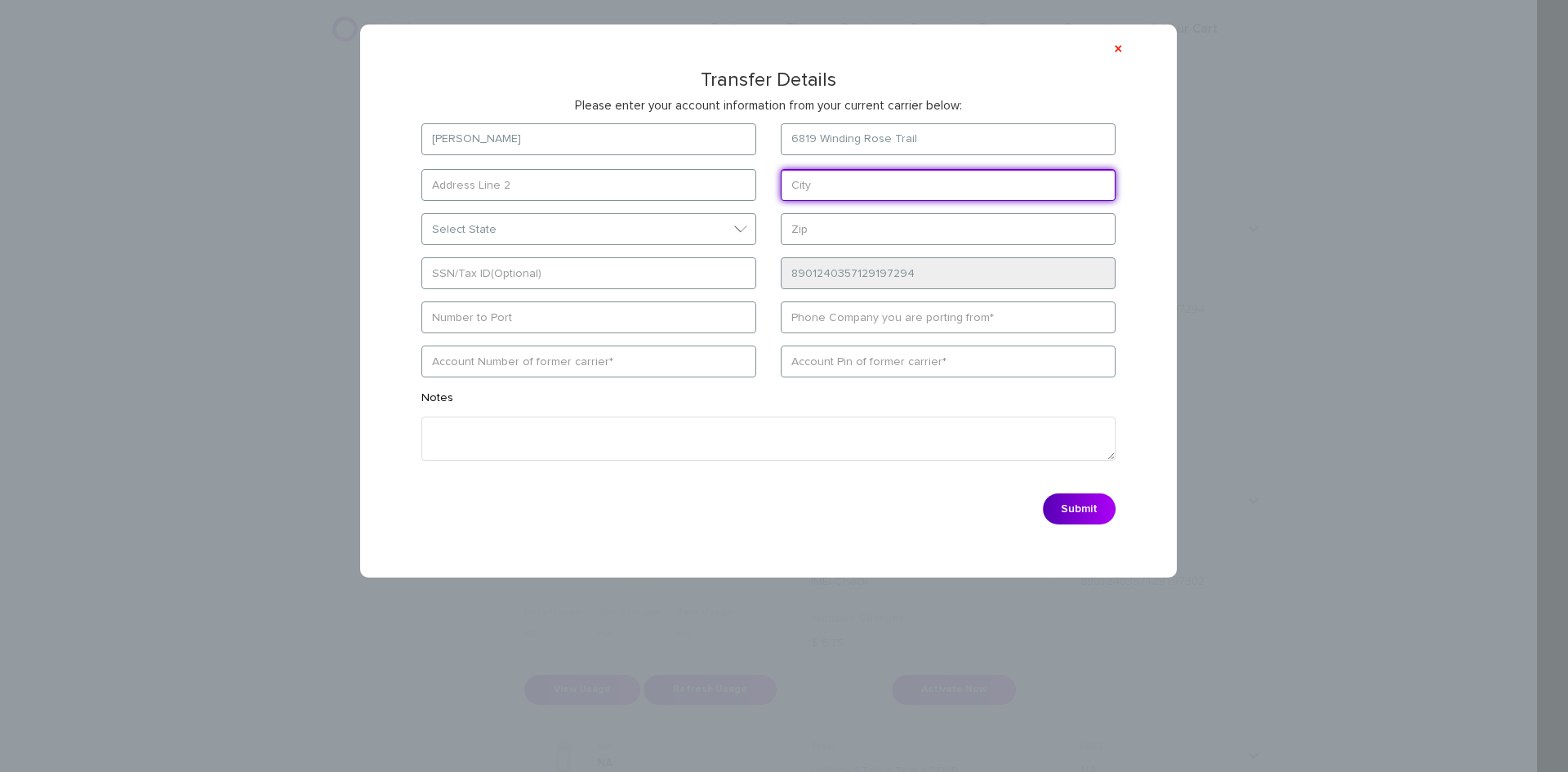
click at [570, 235] on form "[PERSON_NAME] [STREET_ADDRESS] Select State [US_STATE][GEOGRAPHIC_DATA] [US_STA…" at bounding box center [768, 328] width 743 height 410
type input "[GEOGRAPHIC_DATA]"
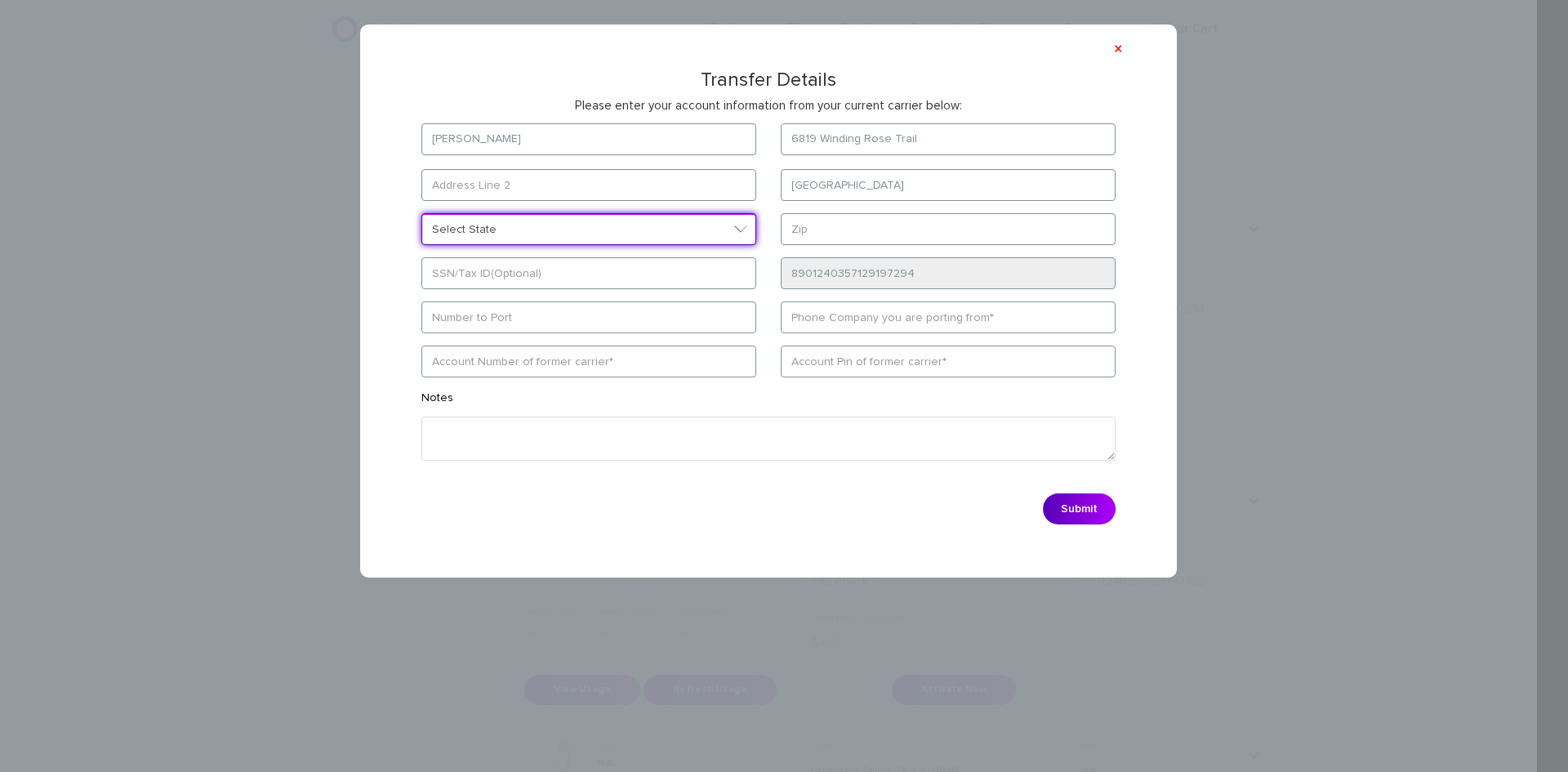
click at [572, 244] on select "Select State [US_STATE][GEOGRAPHIC_DATA] [US_STATE] [US_STATE] [US_STATE] [US_S…" at bounding box center [589, 229] width 335 height 32
select select "[GEOGRAPHIC_DATA]"
click at [422, 215] on select "Select State [US_STATE][GEOGRAPHIC_DATA] [US_STATE] [US_STATE] [US_STATE] [US_S…" at bounding box center [589, 231] width 335 height 32
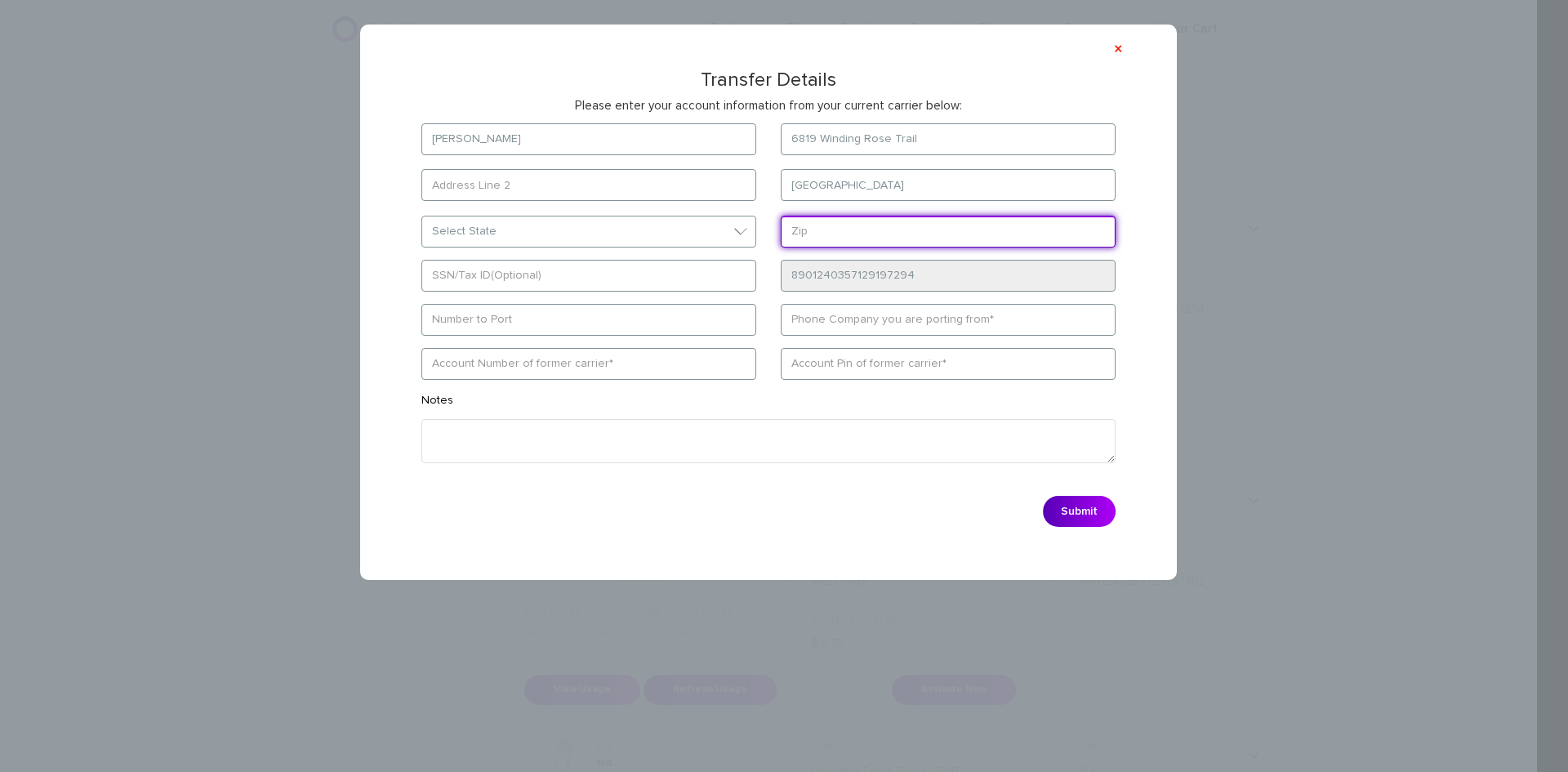
click at [816, 230] on input "text" at bounding box center [947, 231] width 335 height 32
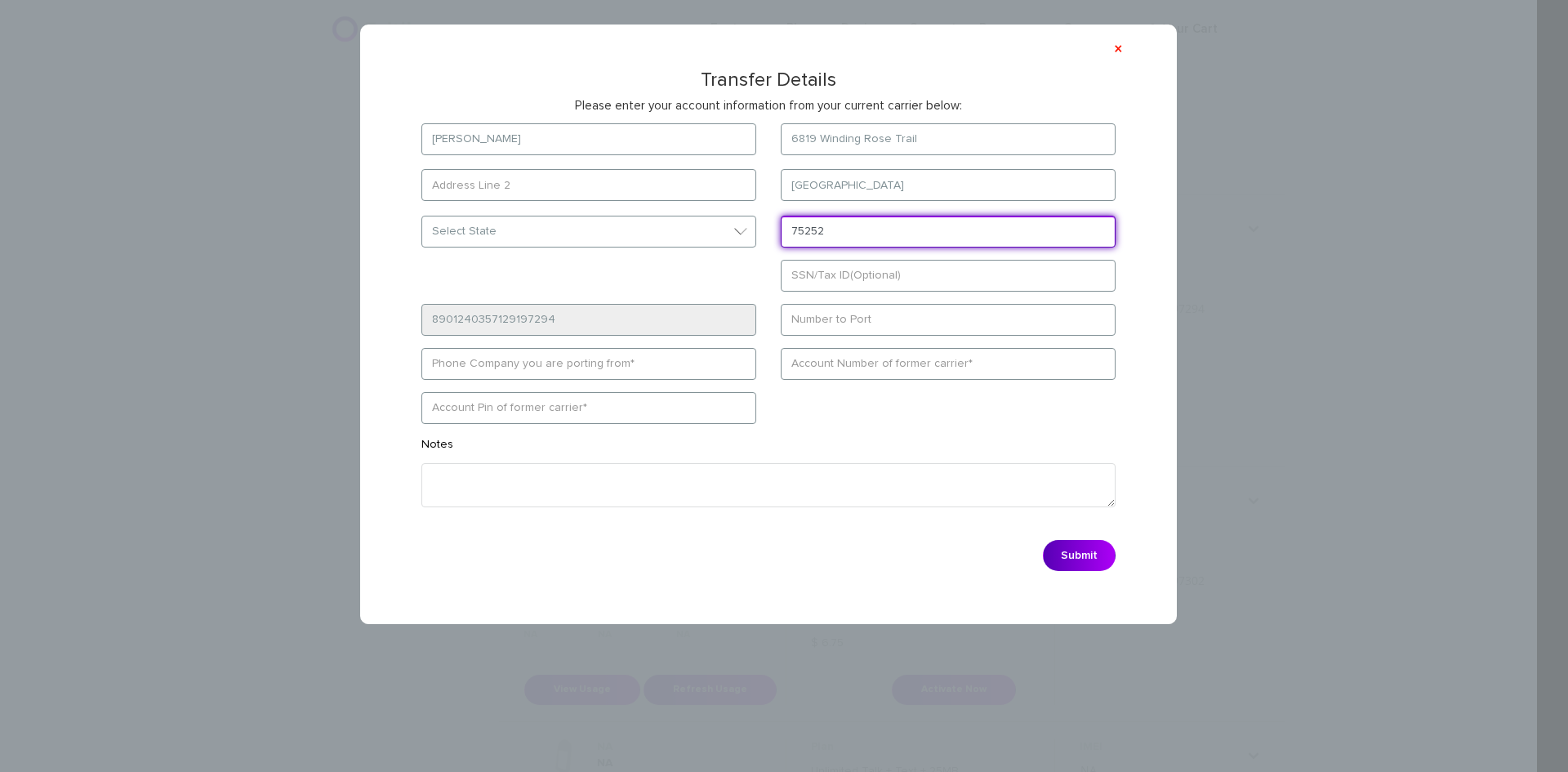
type input "75252"
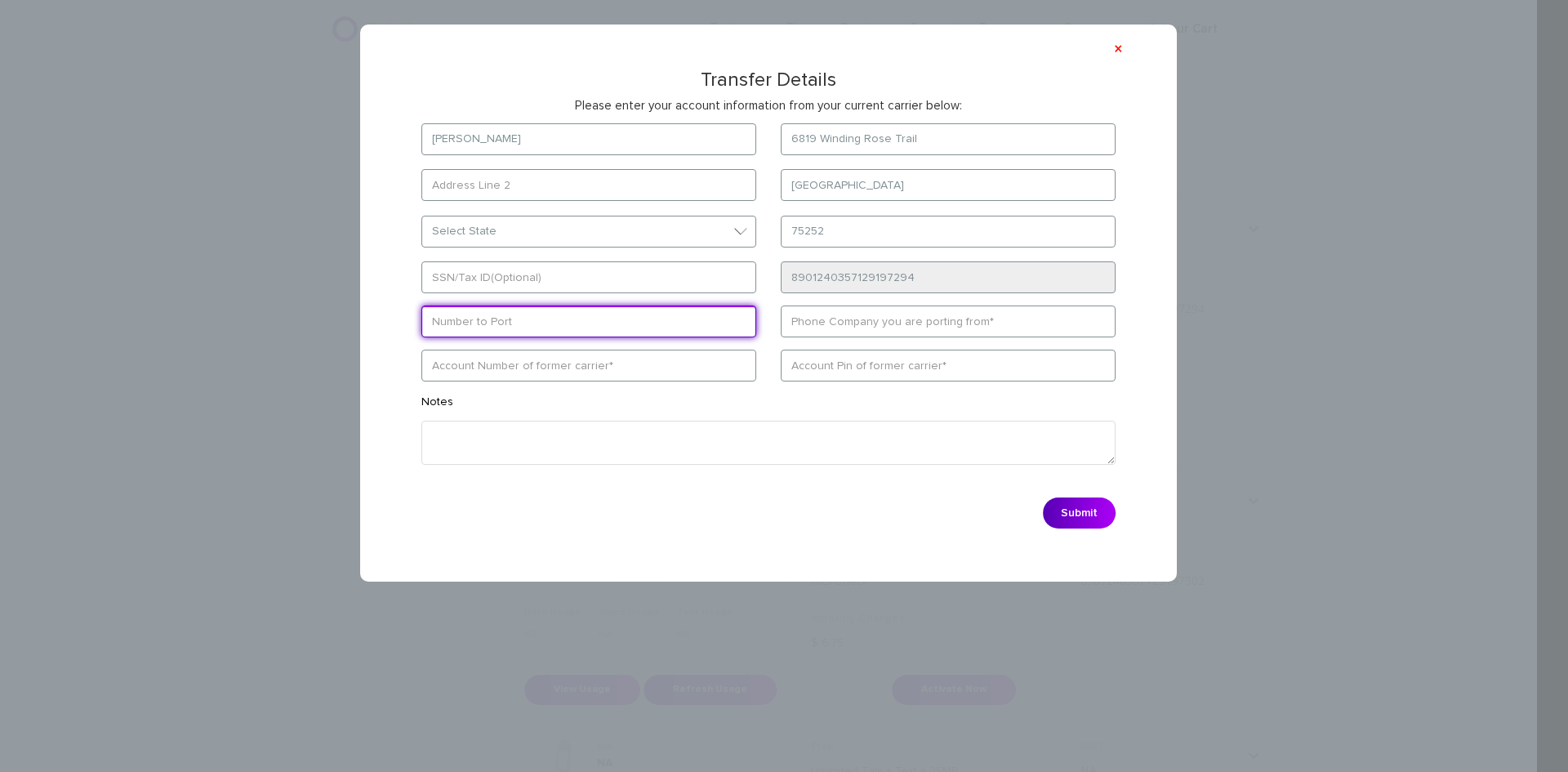
click at [835, 319] on form "[PERSON_NAME] [STREET_ADDRESS] [GEOGRAPHIC_DATA] Select State [US_STATE][GEOGRA…" at bounding box center [768, 330] width 743 height 414
type input "9723109765"
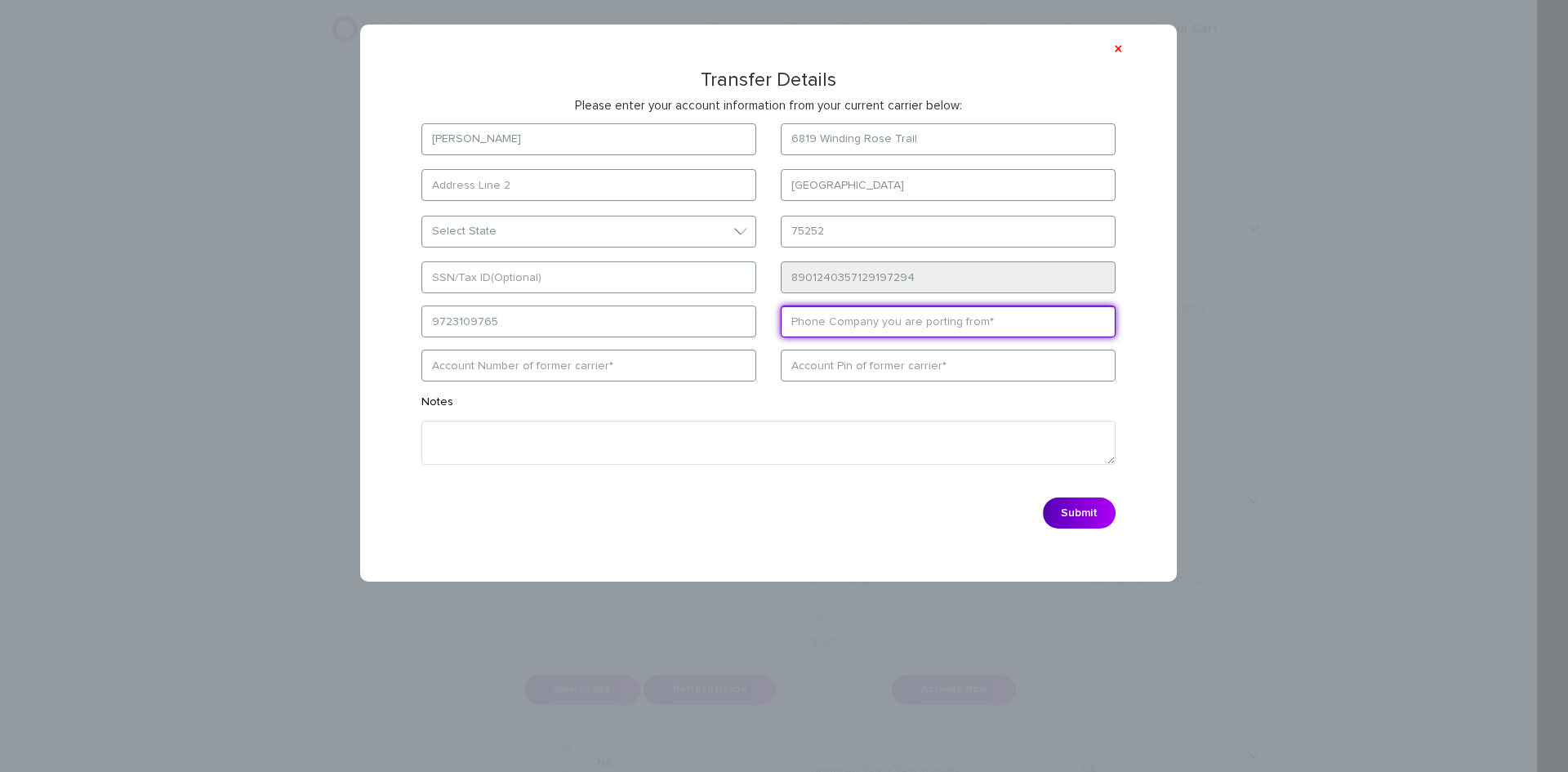
click at [971, 327] on input "text" at bounding box center [947, 321] width 335 height 32
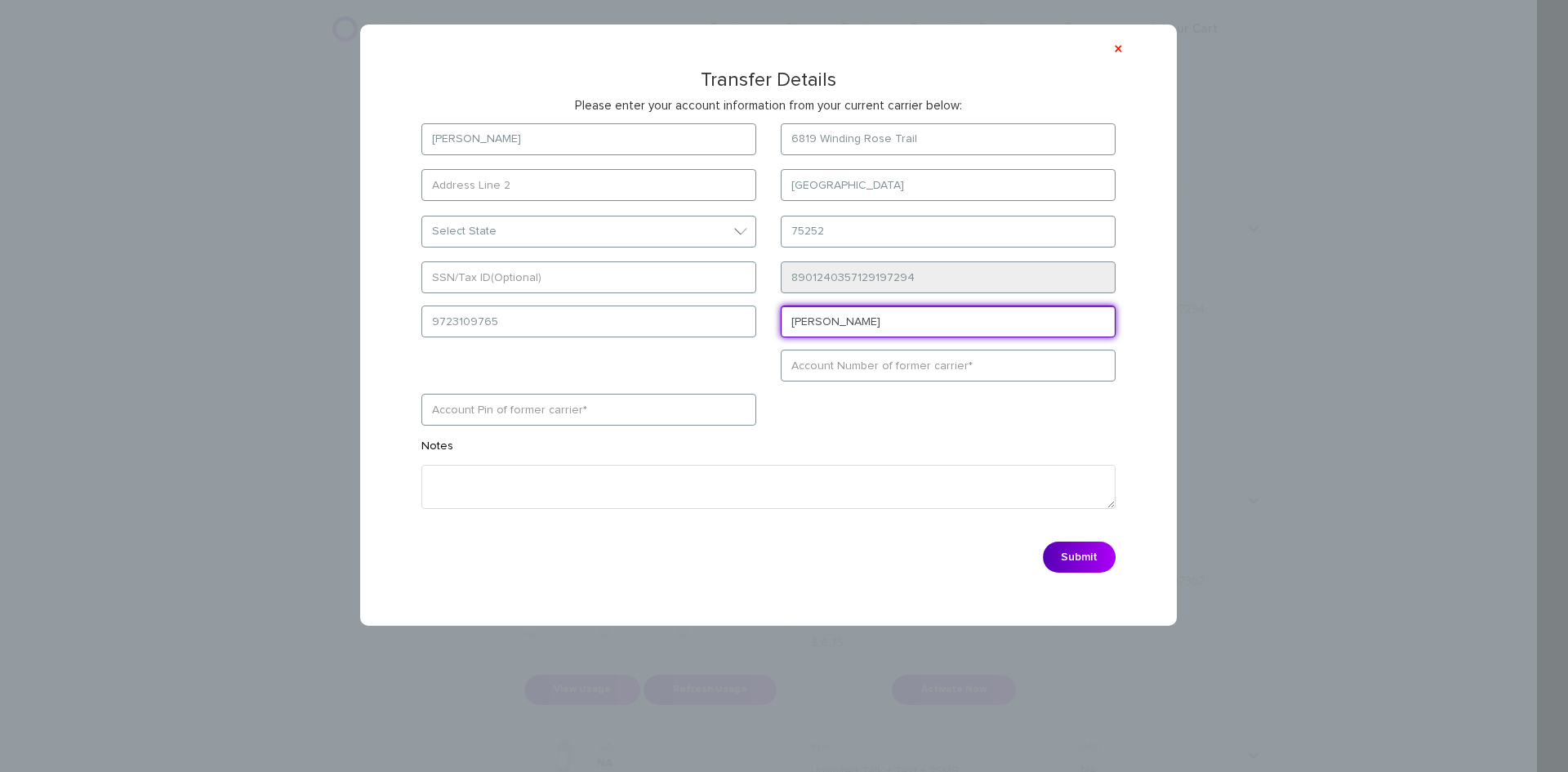
type input "[PERSON_NAME]"
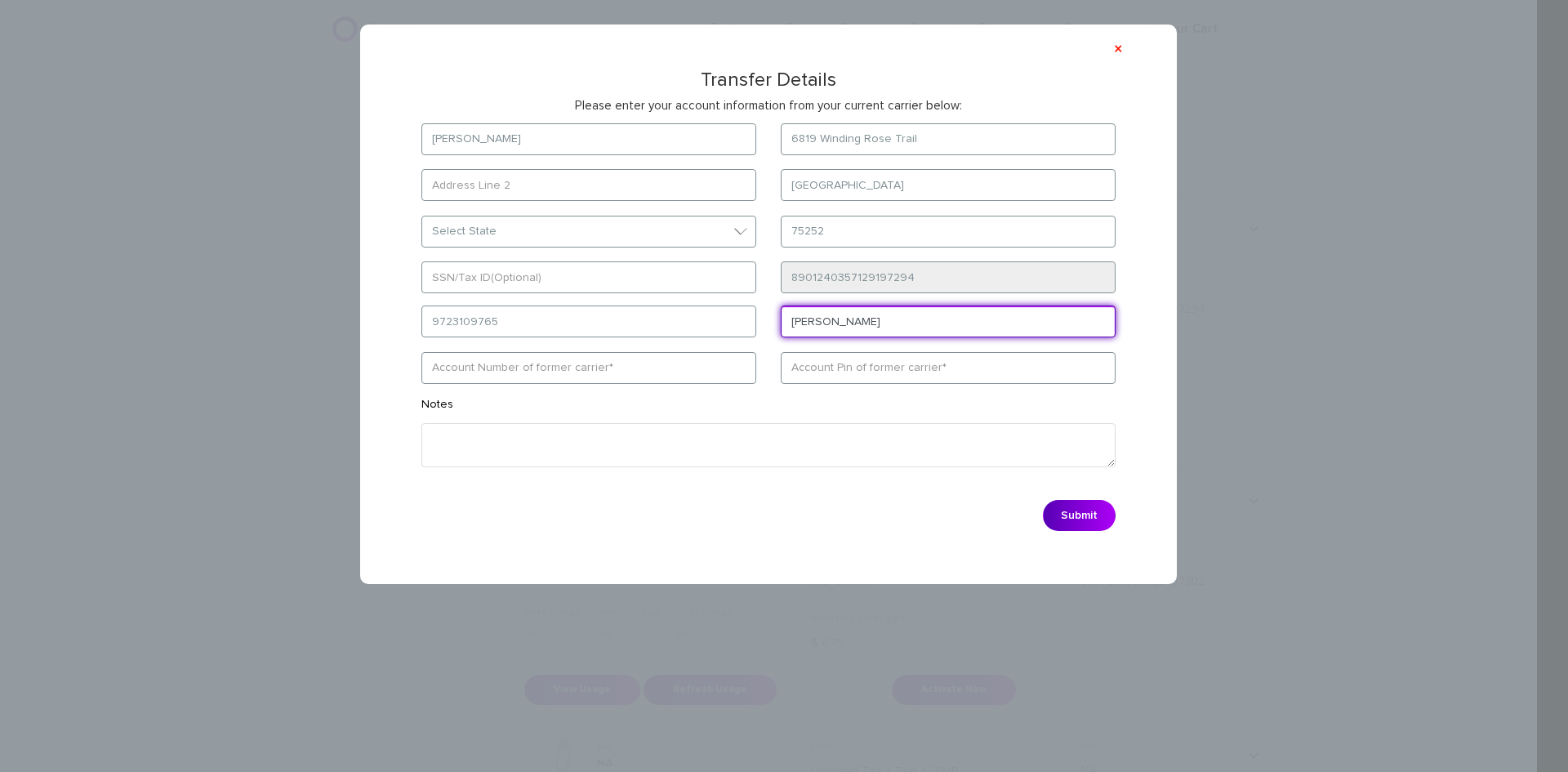
click at [808, 329] on input "[PERSON_NAME]" at bounding box center [947, 321] width 335 height 32
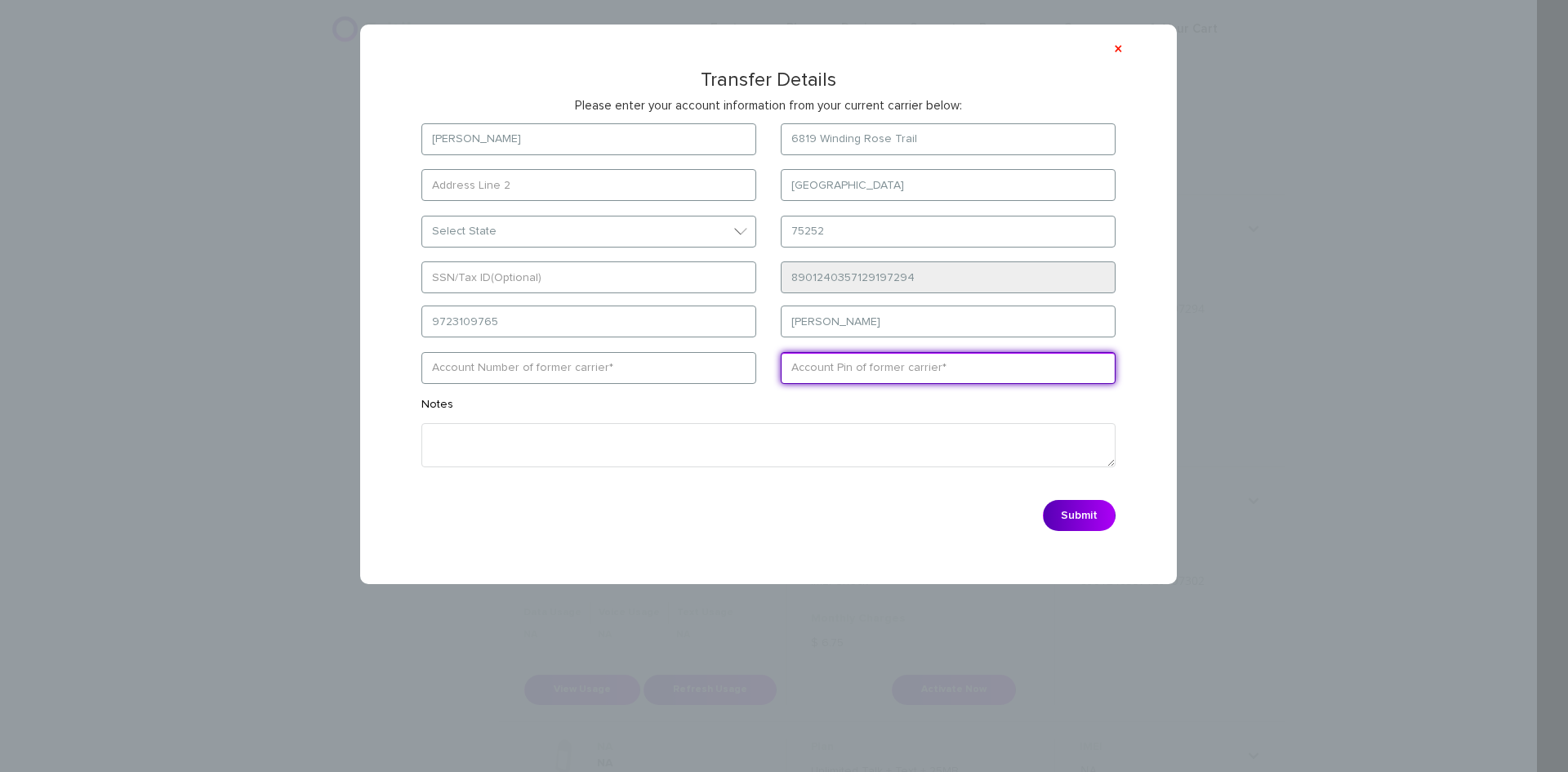
click at [810, 366] on input "text" at bounding box center [947, 368] width 335 height 32
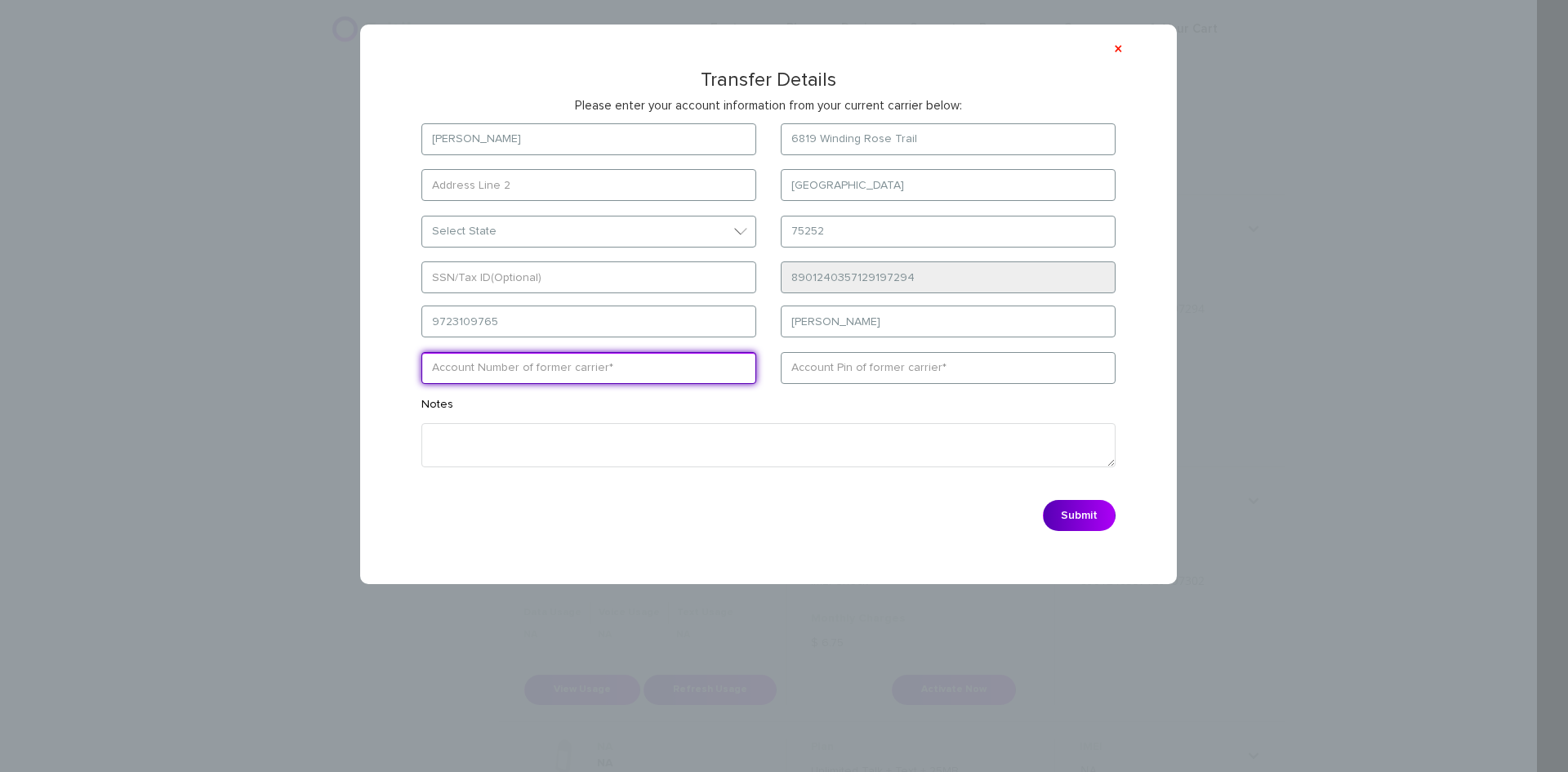
click at [601, 370] on input "text" at bounding box center [589, 368] width 335 height 32
paste input "961483"
type input "961483"
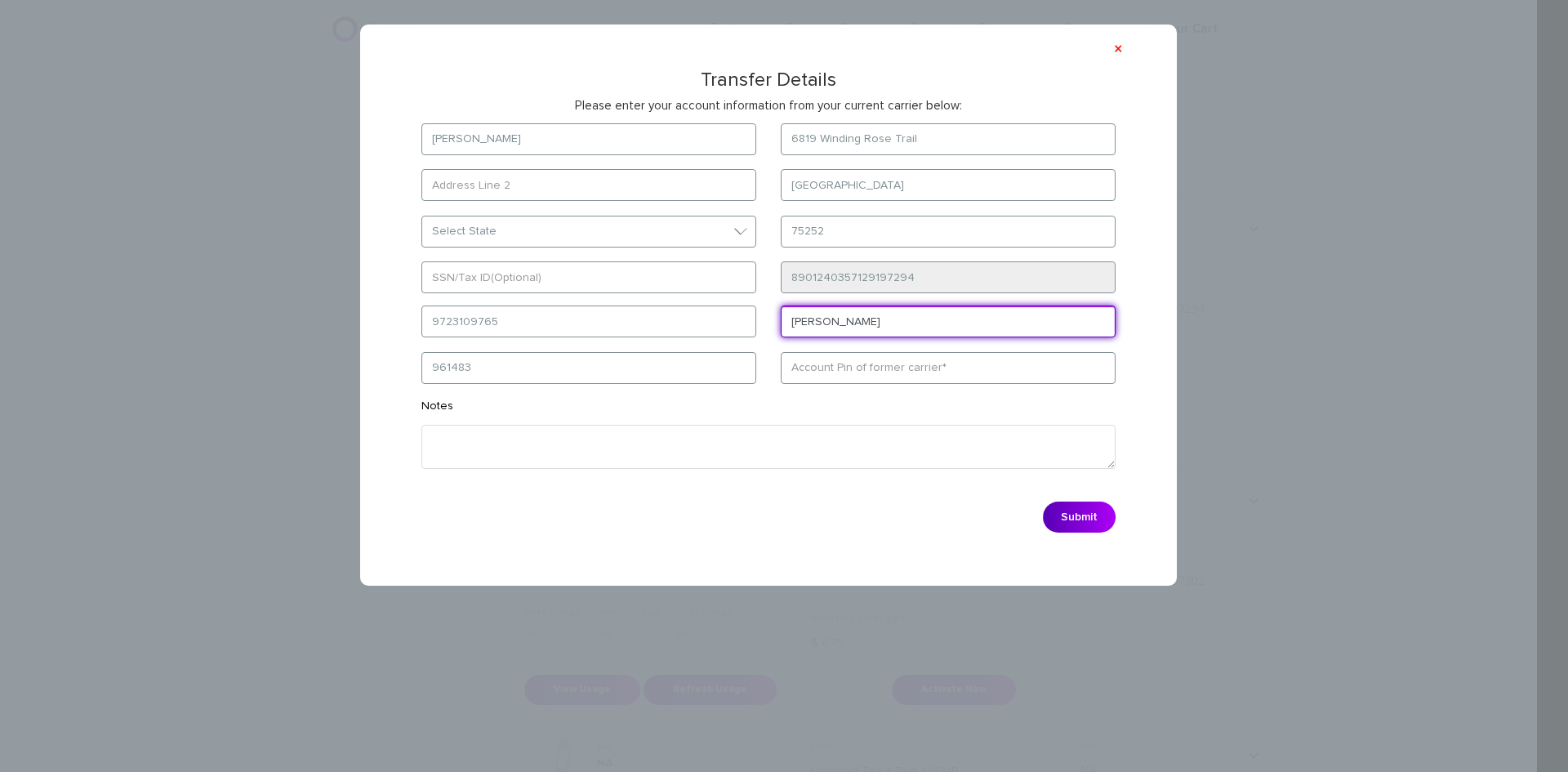
click at [865, 326] on input "[PERSON_NAME]" at bounding box center [947, 321] width 335 height 32
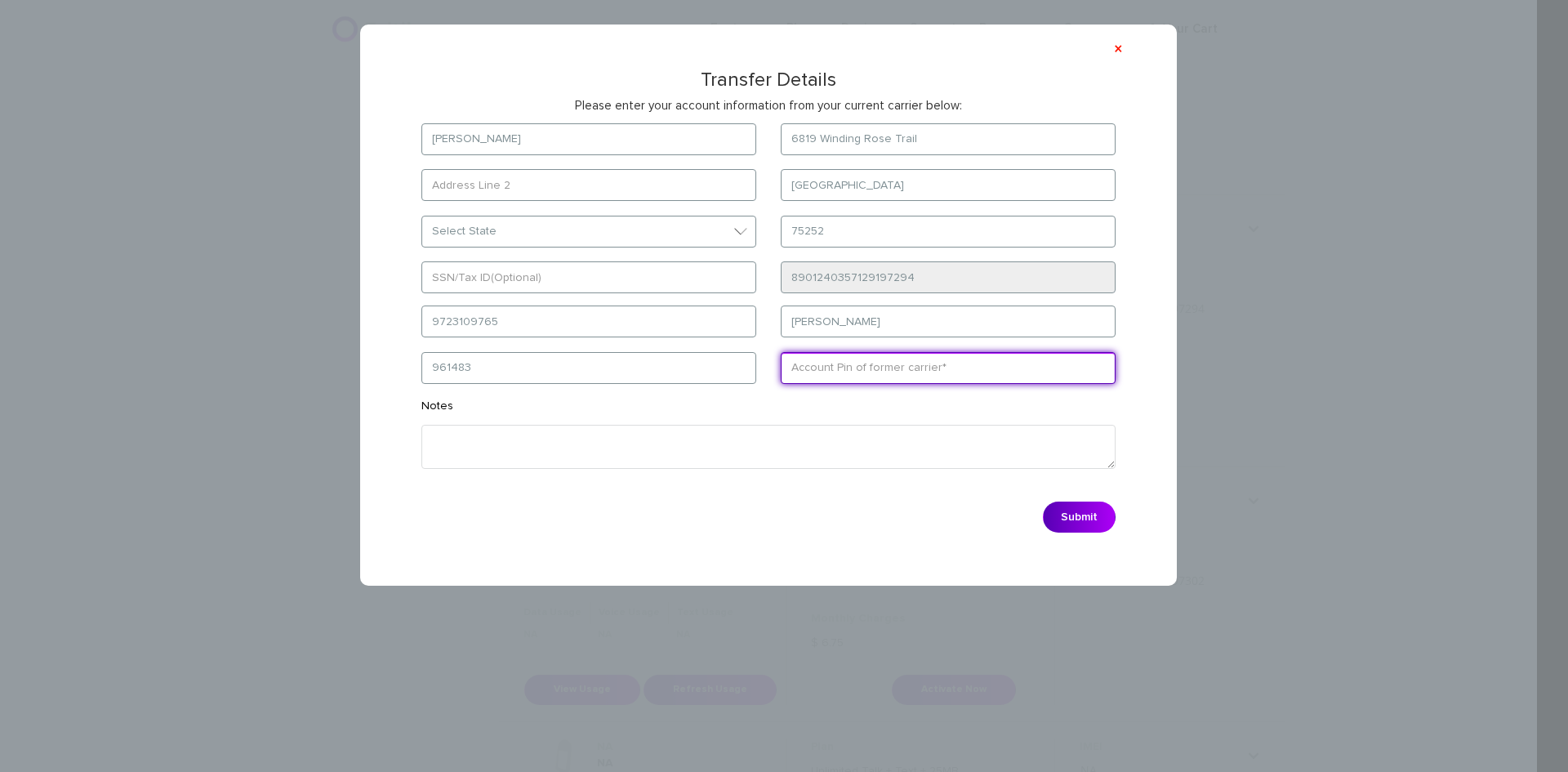
click at [846, 364] on input "text" at bounding box center [947, 368] width 335 height 32
paste input "26181"
type input "26181"
click at [1096, 520] on button "Submit" at bounding box center [1080, 516] width 73 height 31
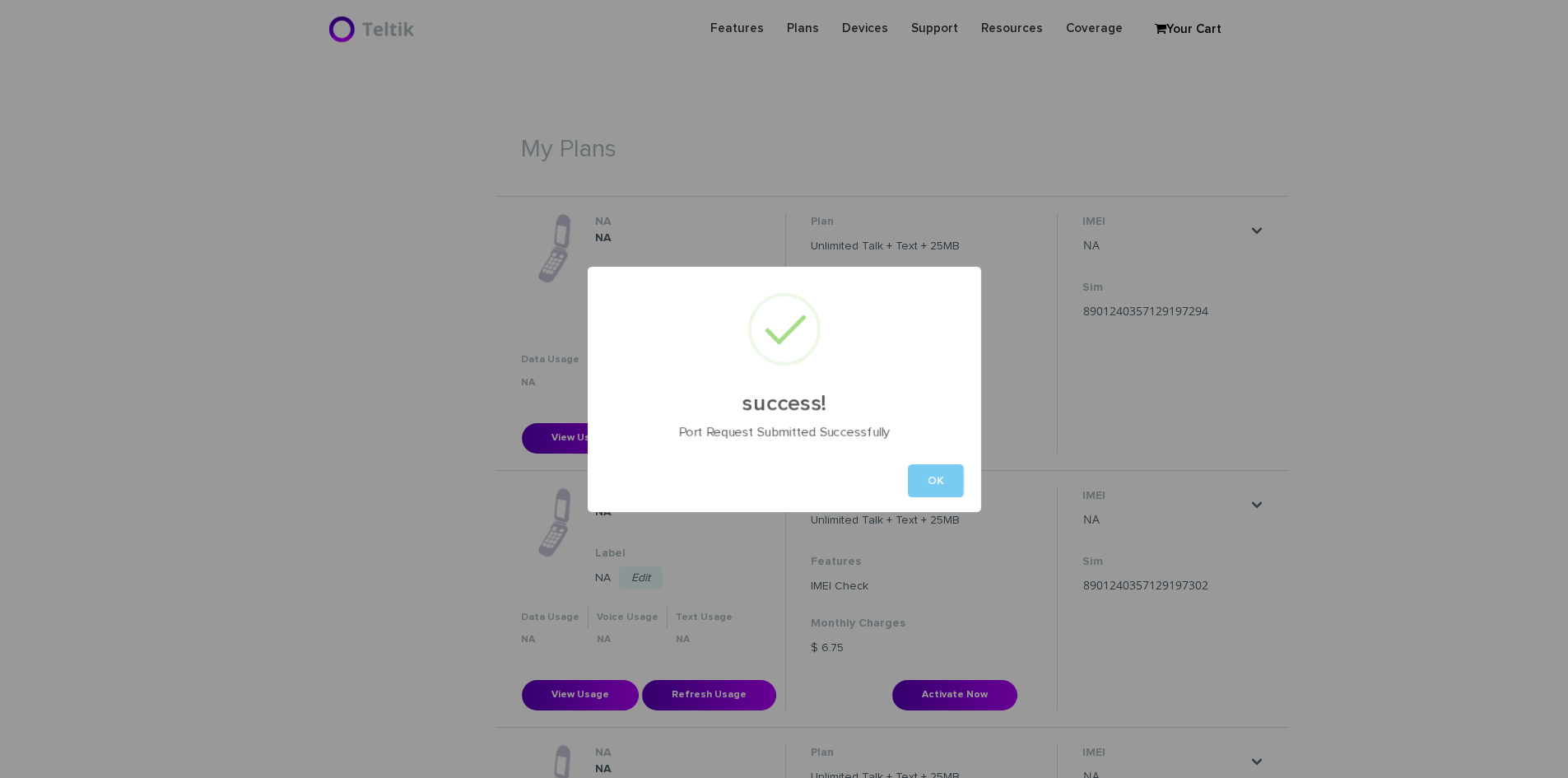
click at [937, 483] on button "OK" at bounding box center [935, 481] width 56 height 33
